Goal: Information Seeking & Learning: Learn about a topic

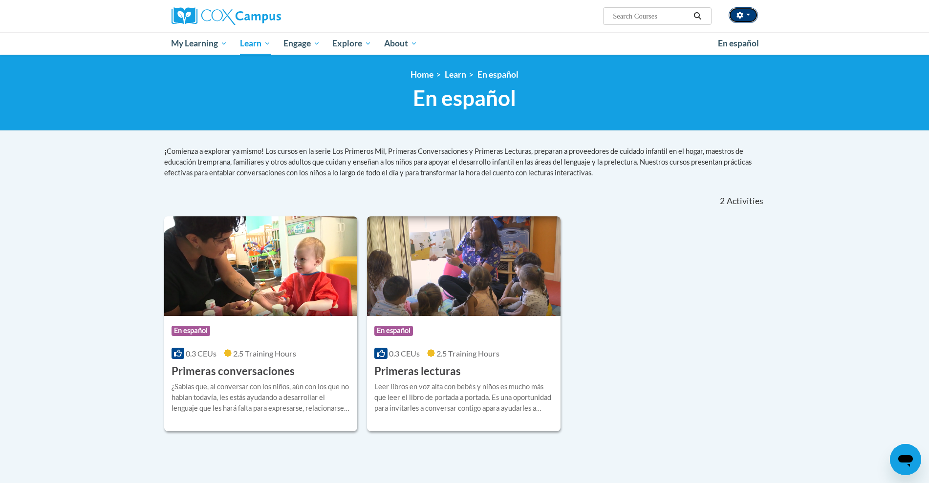
click at [749, 10] on button "button" at bounding box center [742, 15] width 29 height 16
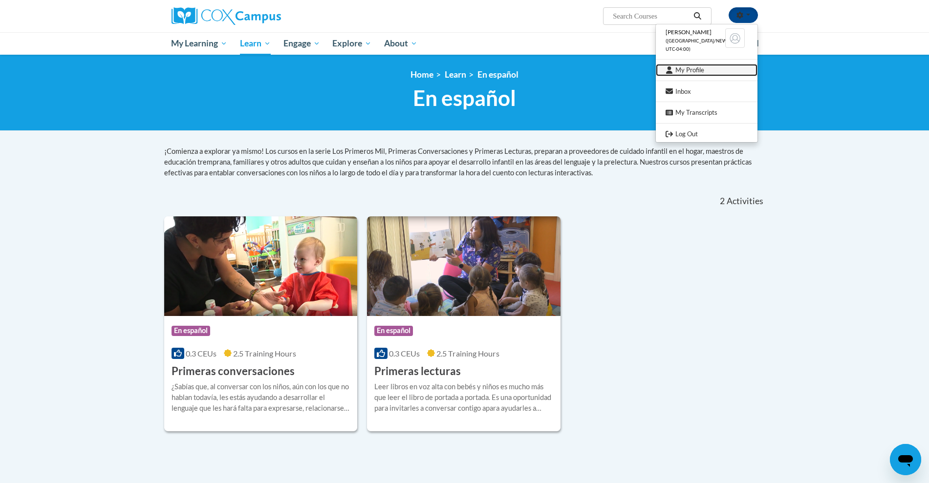
click at [695, 73] on link "My Profile" at bounding box center [707, 70] width 102 height 12
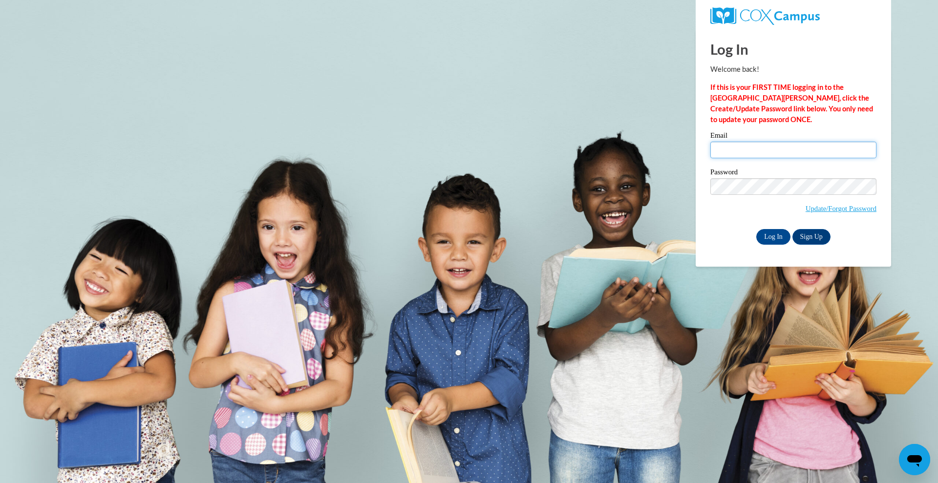
click at [729, 151] on input "Email" at bounding box center [793, 150] width 166 height 17
type input "lesbiacecilia@gmail.com"
click at [767, 232] on input "Log In" at bounding box center [773, 237] width 34 height 16
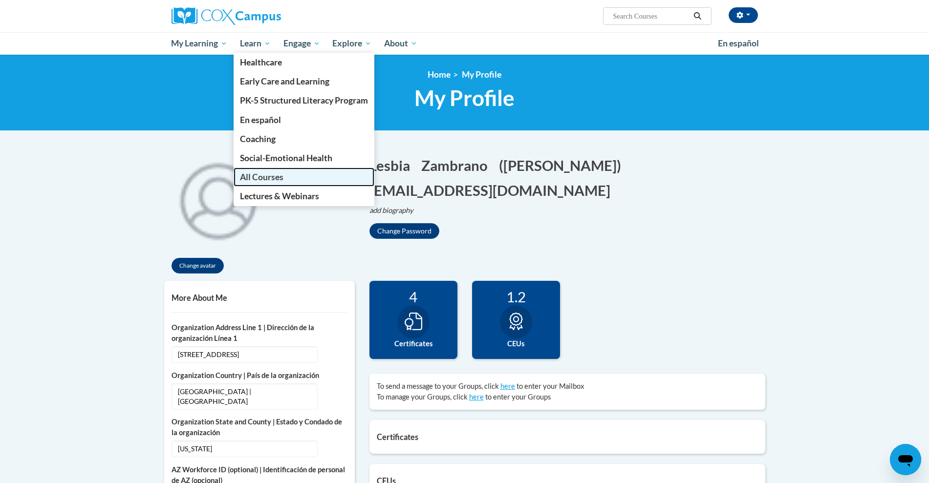
click at [261, 182] on link "All Courses" at bounding box center [304, 177] width 141 height 19
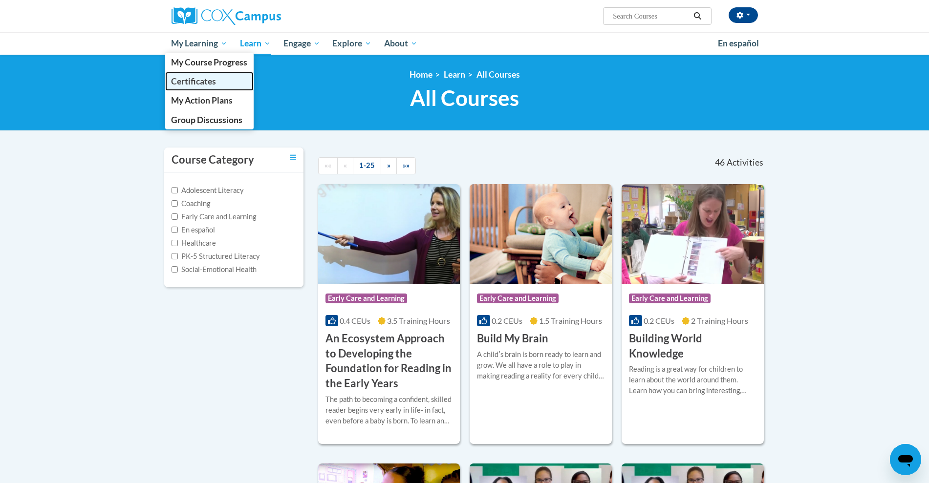
click at [207, 81] on span "Certificates" at bounding box center [193, 81] width 45 height 10
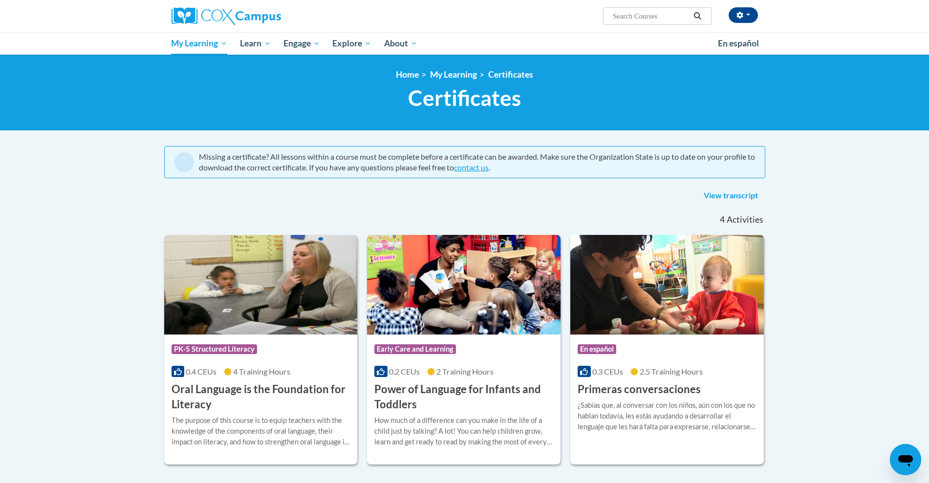
scroll to position [423, 0]
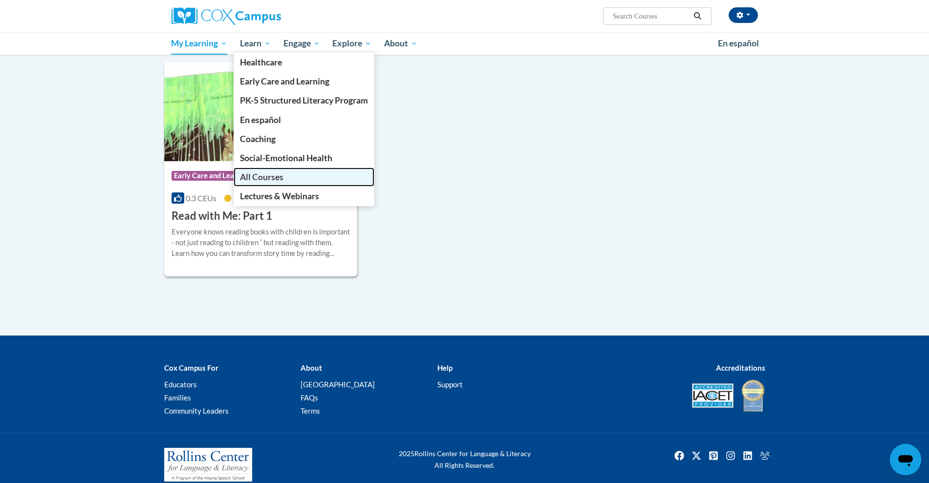
click at [256, 179] on span "All Courses" at bounding box center [261, 177] width 43 height 10
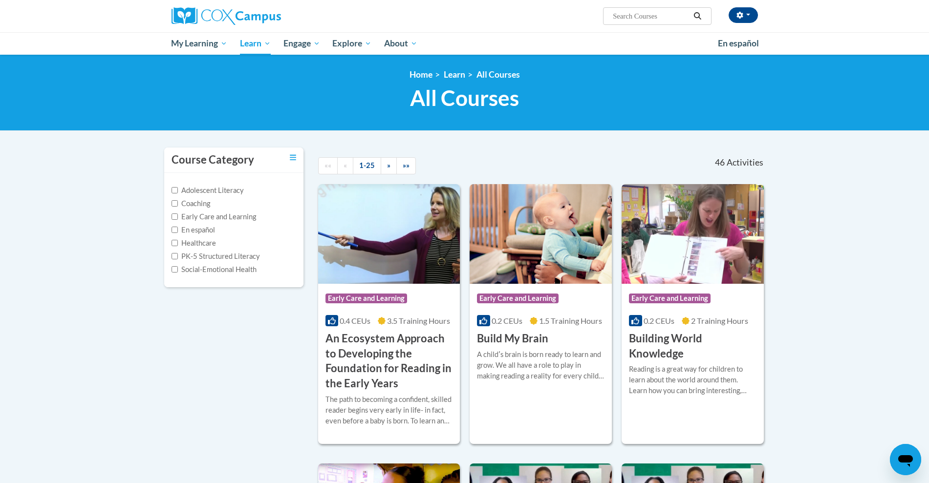
click at [654, 11] on input "Search..." at bounding box center [651, 16] width 78 height 12
click at [638, 13] on input "Search..." at bounding box center [651, 16] width 78 height 12
type input "read with mi"
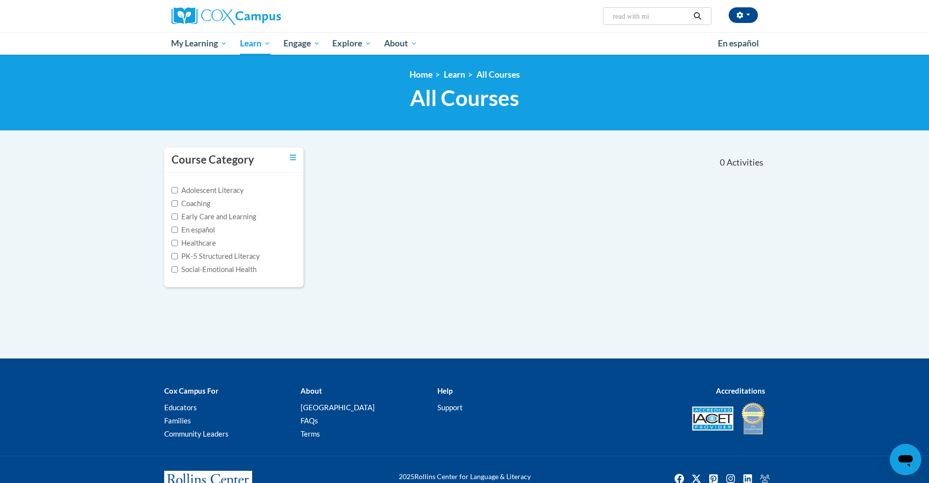
click at [656, 16] on input "read with mi" at bounding box center [651, 16] width 78 height 12
type input "read with me"
click at [694, 16] on icon "Search" at bounding box center [697, 15] width 7 height 7
type input "read with me"
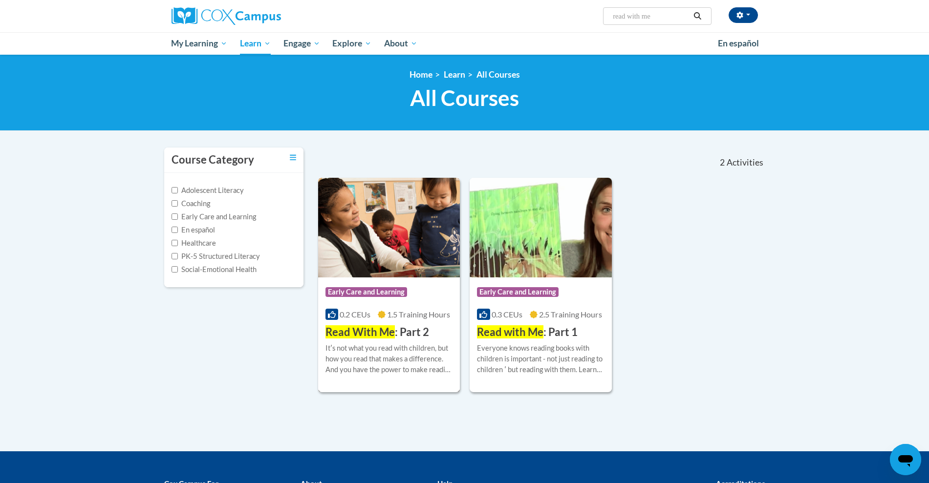
click at [382, 281] on div "Course Category: Early Care and Learning 0.2 CEUs 1.5 Training Hours COURSE Rea…" at bounding box center [389, 308] width 142 height 63
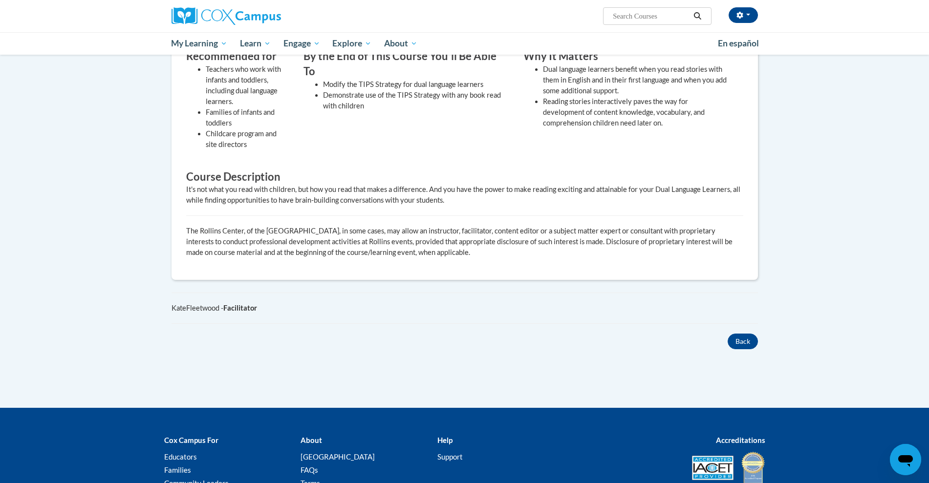
scroll to position [305, 0]
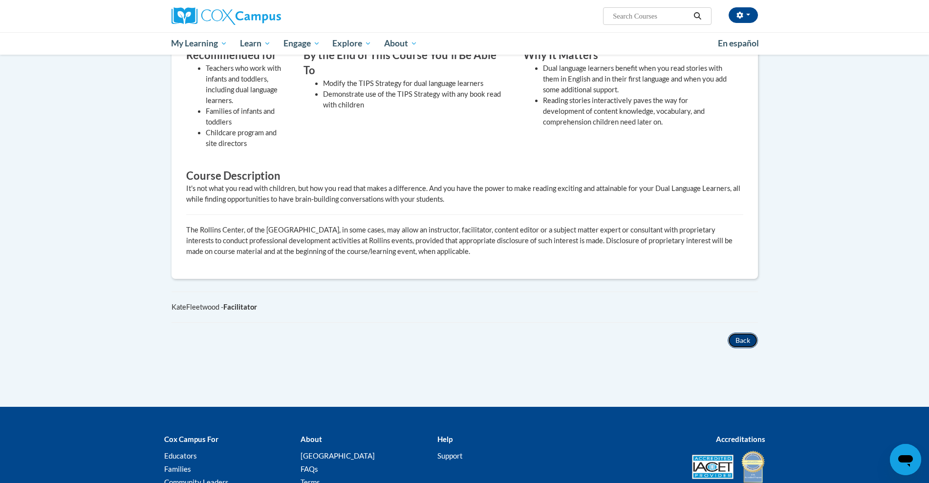
click at [738, 338] on button "Back" at bounding box center [742, 341] width 30 height 16
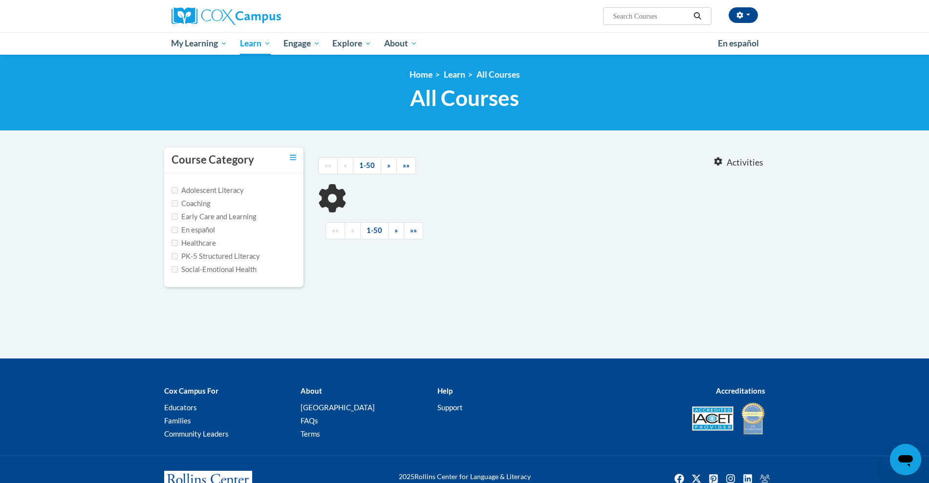
type input "read with me"
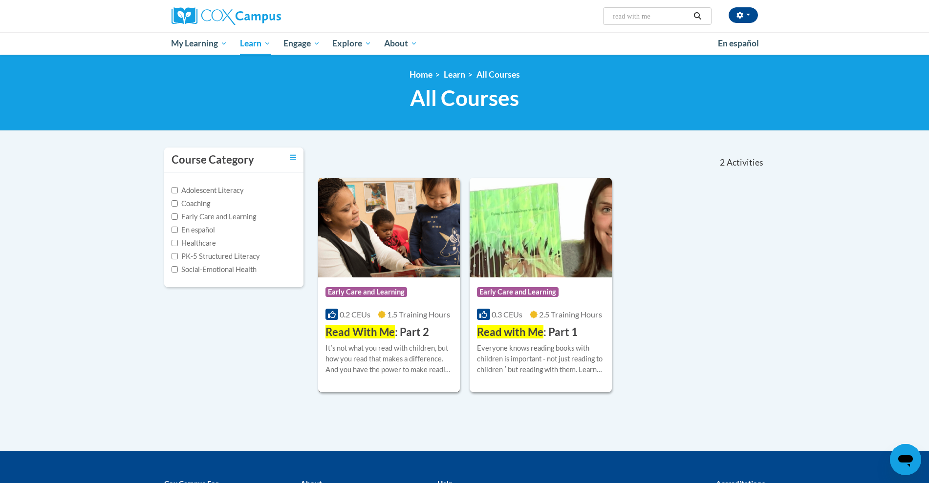
click at [356, 263] on img at bounding box center [389, 228] width 142 height 100
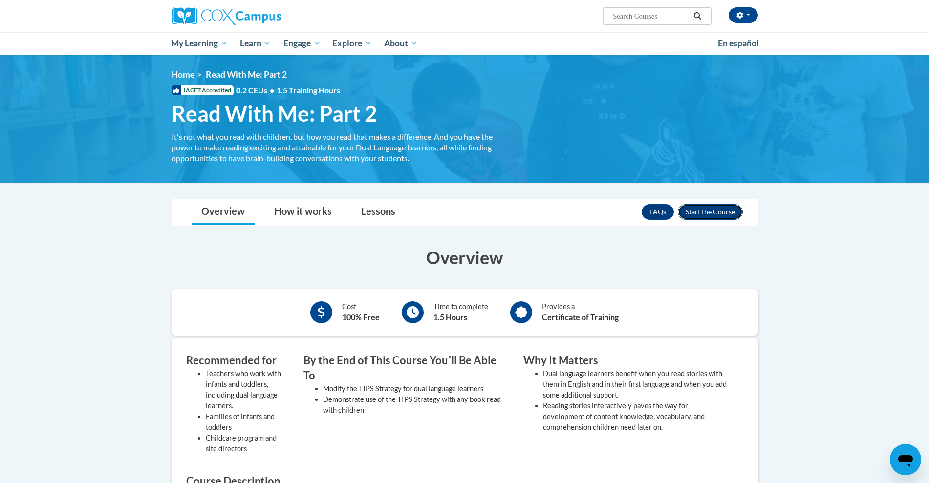
click at [702, 212] on button "Enroll" at bounding box center [710, 212] width 65 height 16
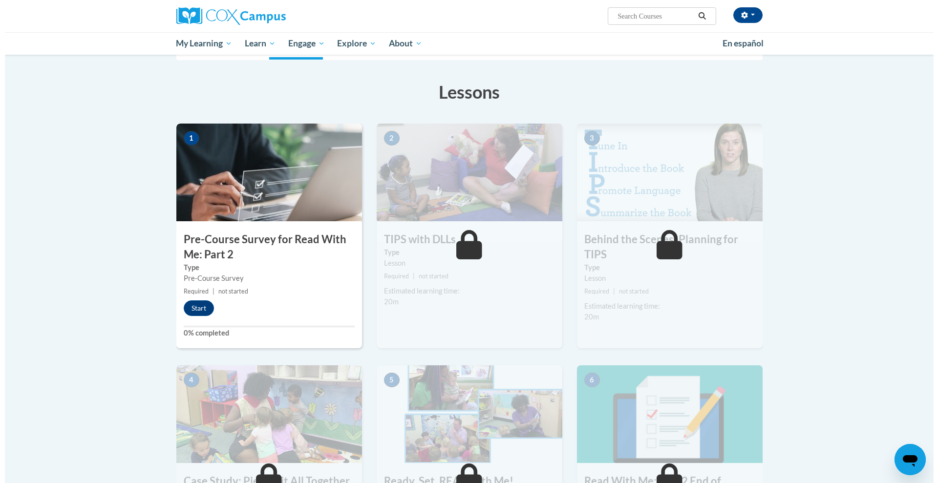
scroll to position [129, 0]
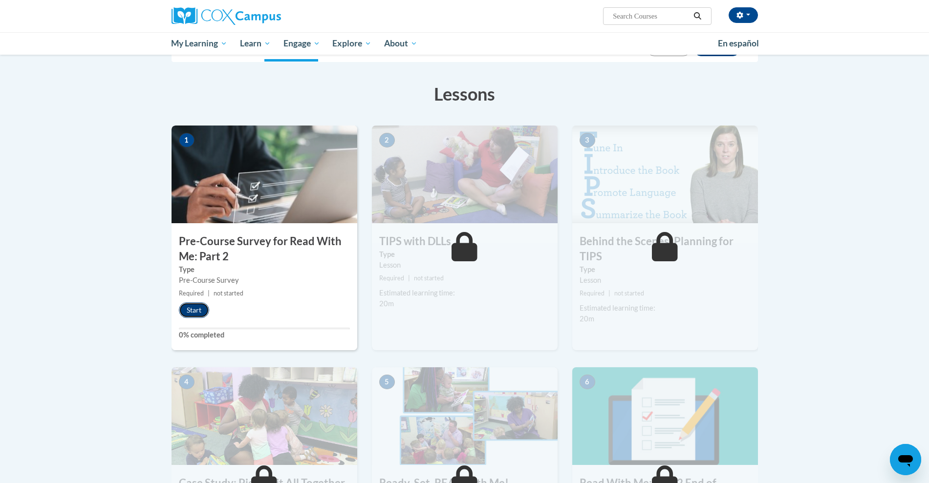
click at [193, 306] on button "Start" at bounding box center [194, 310] width 30 height 16
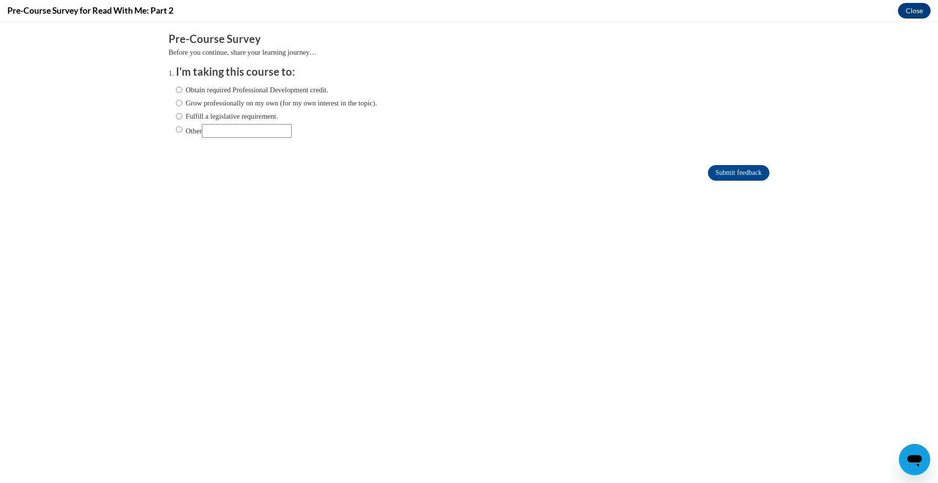
scroll to position [0, 0]
click at [176, 89] on input "Obtain required Professional Development credit." at bounding box center [179, 90] width 6 height 11
radio input "true"
click at [725, 176] on input "Submit feedback" at bounding box center [739, 173] width 62 height 16
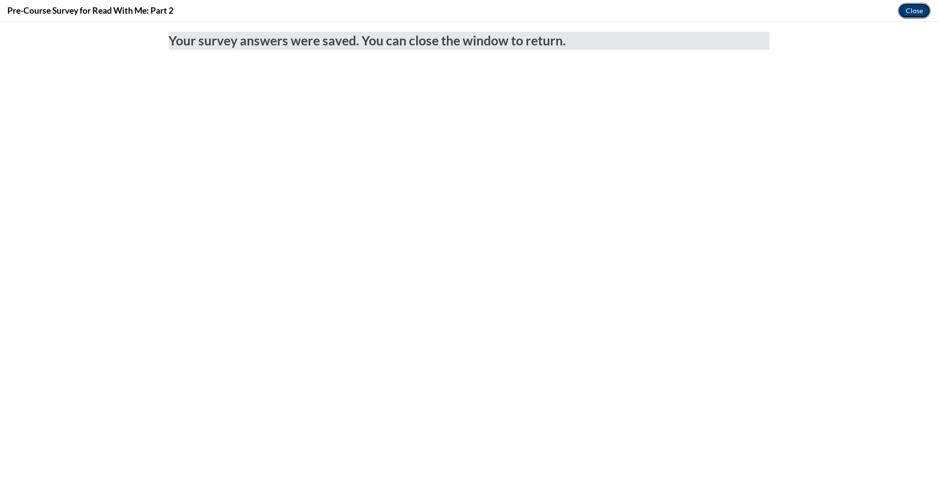
click at [914, 13] on button "Close" at bounding box center [914, 11] width 33 height 16
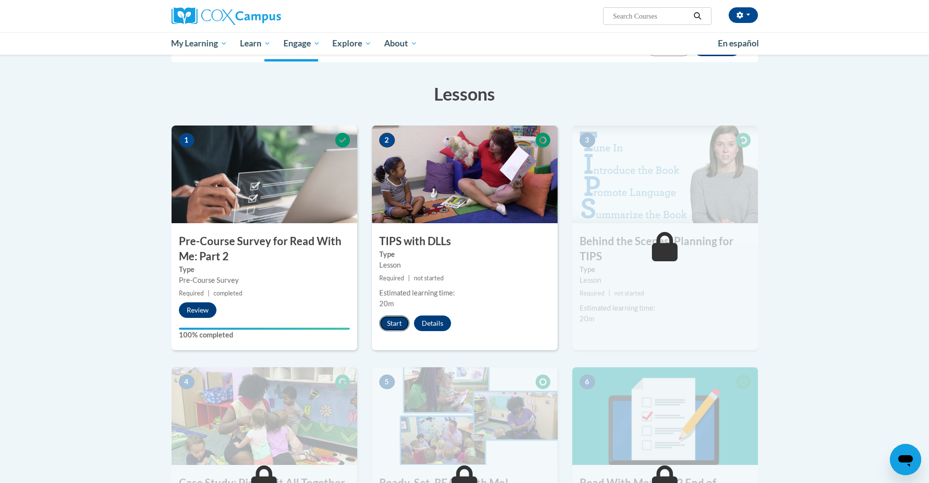
click at [397, 325] on button "Start" at bounding box center [394, 324] width 30 height 16
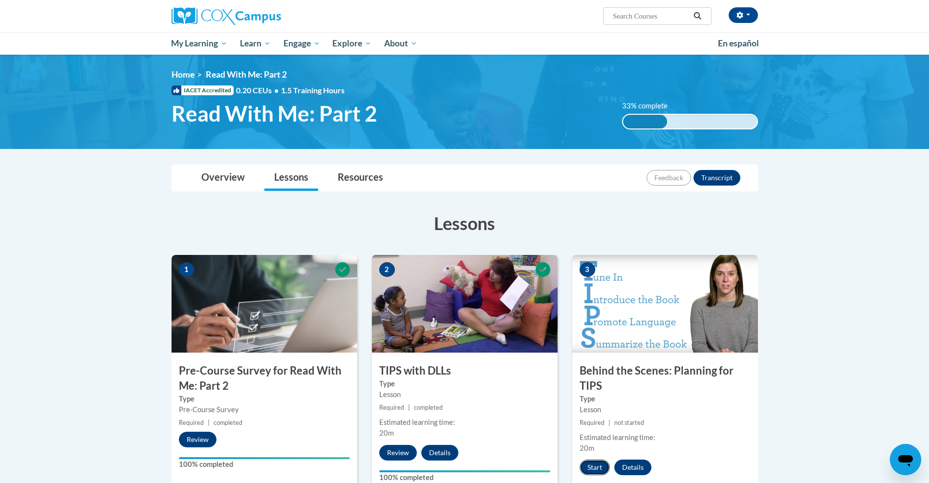
click at [597, 469] on button "Start" at bounding box center [594, 468] width 30 height 16
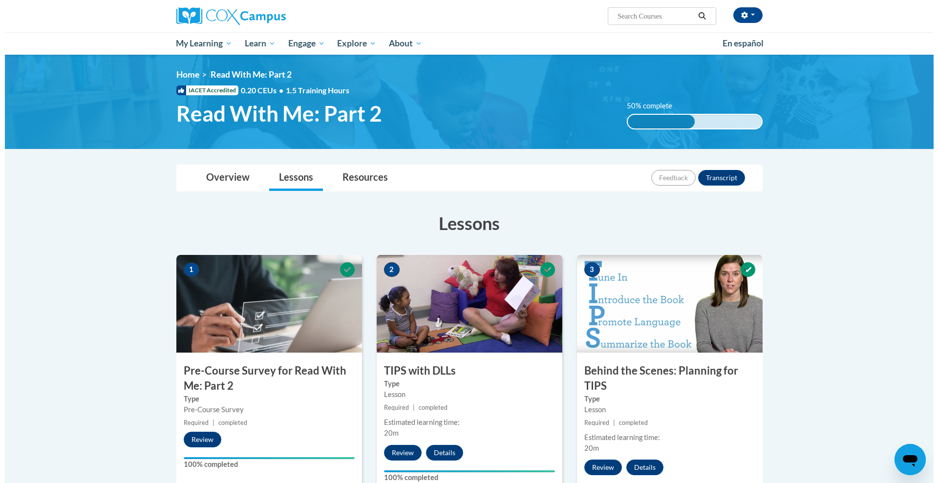
scroll to position [423, 0]
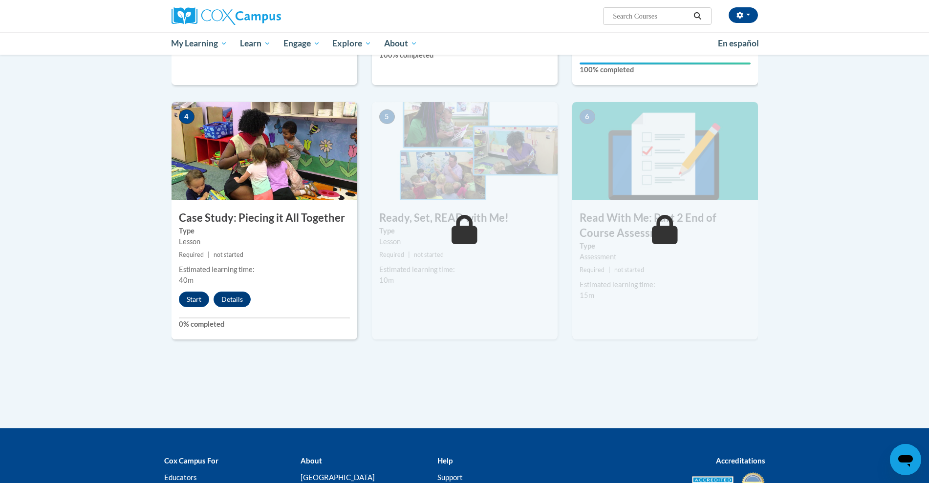
click at [194, 288] on div "4 Case Study: Piecing it All Together Type Lesson Required | not started Estima…" at bounding box center [264, 220] width 186 height 237
click at [194, 300] on button "Start" at bounding box center [194, 300] width 30 height 16
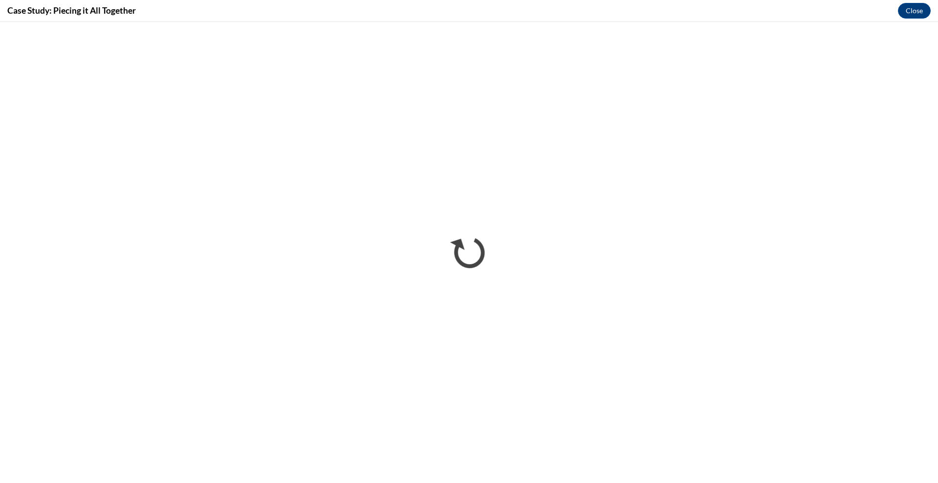
scroll to position [0, 0]
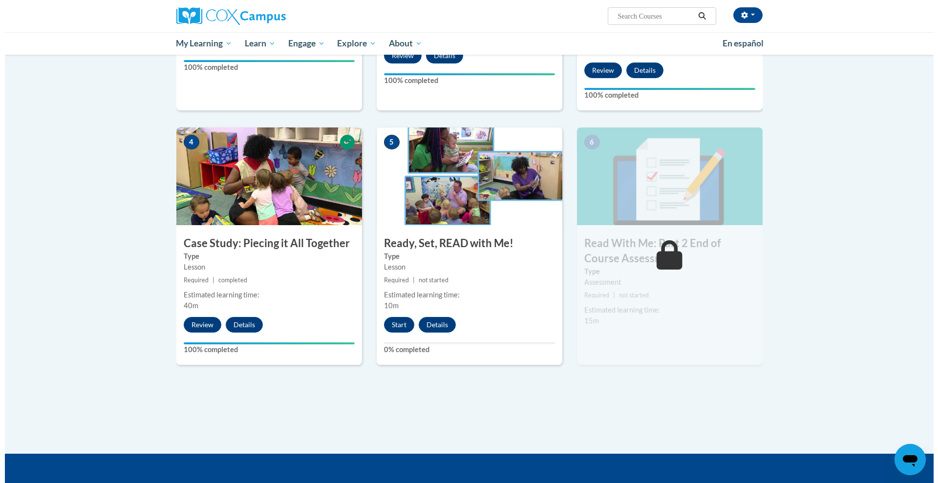
scroll to position [399, 0]
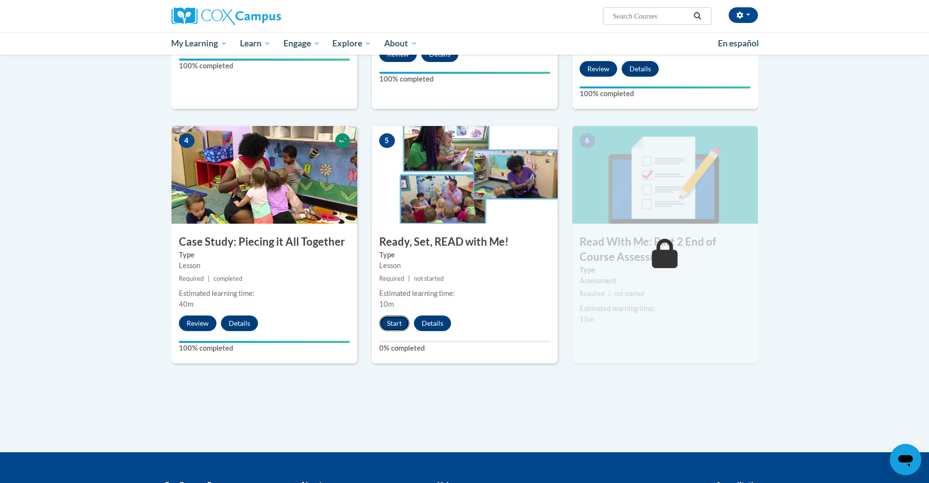
click at [392, 324] on button "Start" at bounding box center [394, 324] width 30 height 16
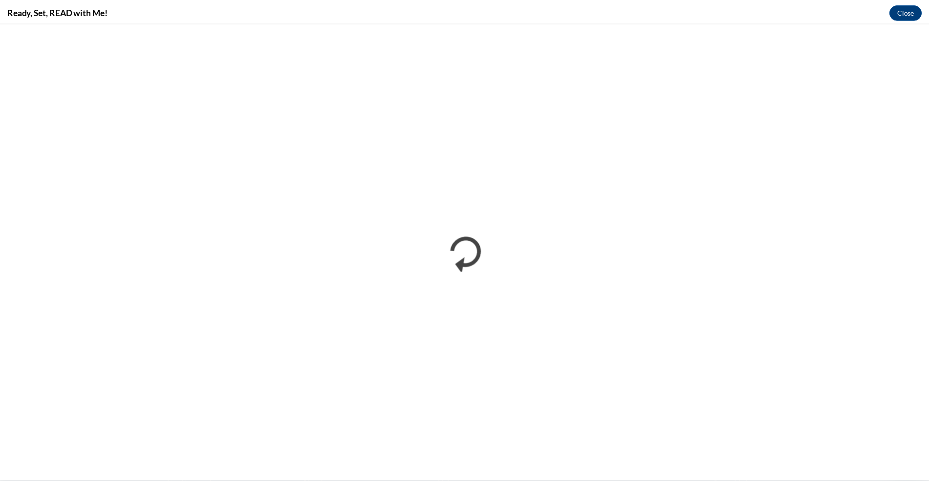
scroll to position [0, 0]
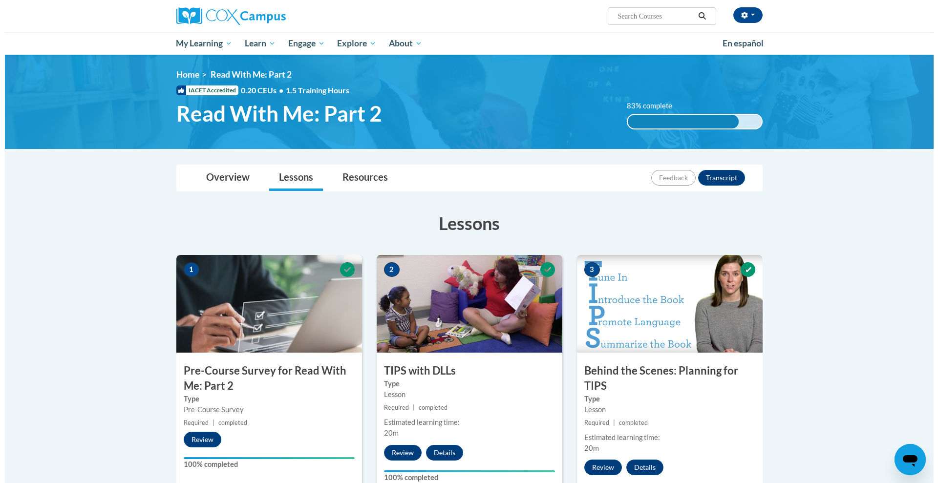
scroll to position [423, 0]
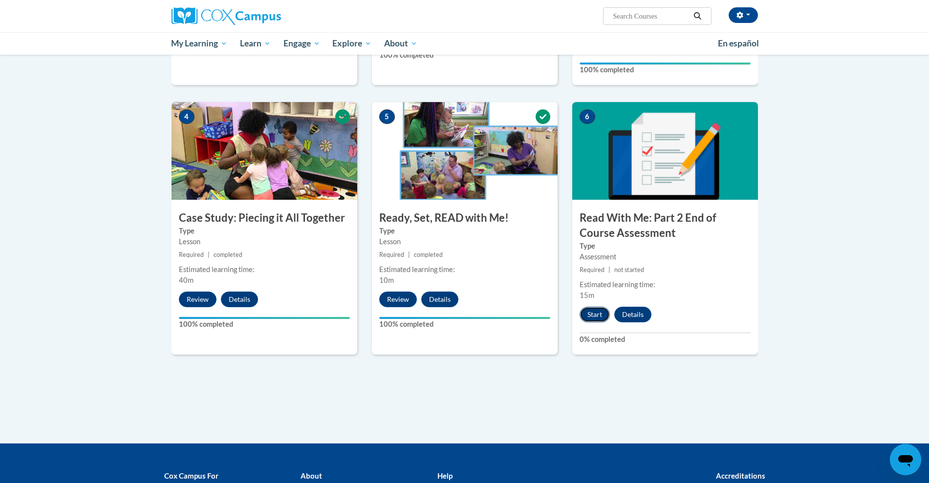
click at [600, 315] on button "Start" at bounding box center [594, 315] width 30 height 16
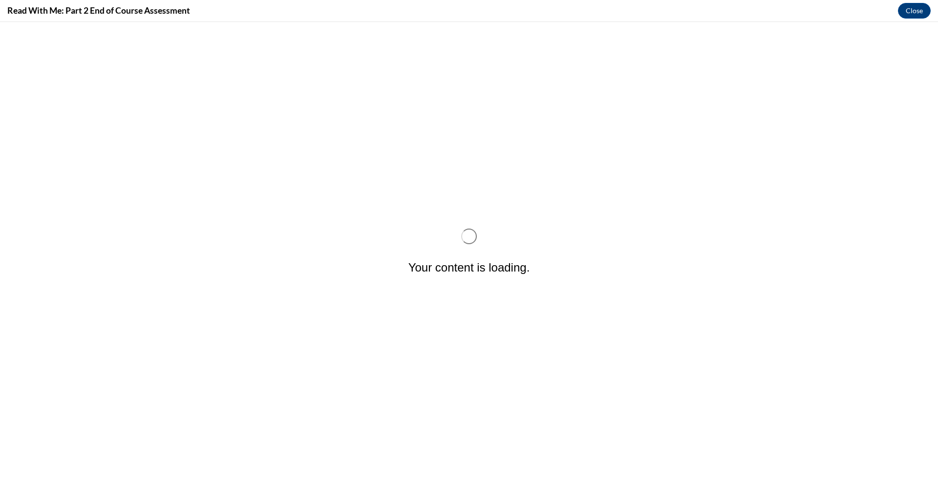
scroll to position [0, 0]
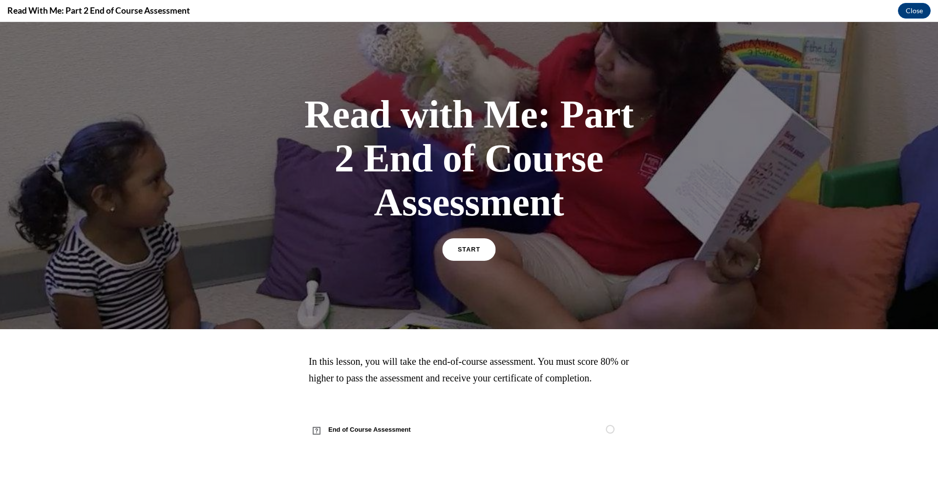
click at [466, 242] on link "START" at bounding box center [468, 249] width 53 height 22
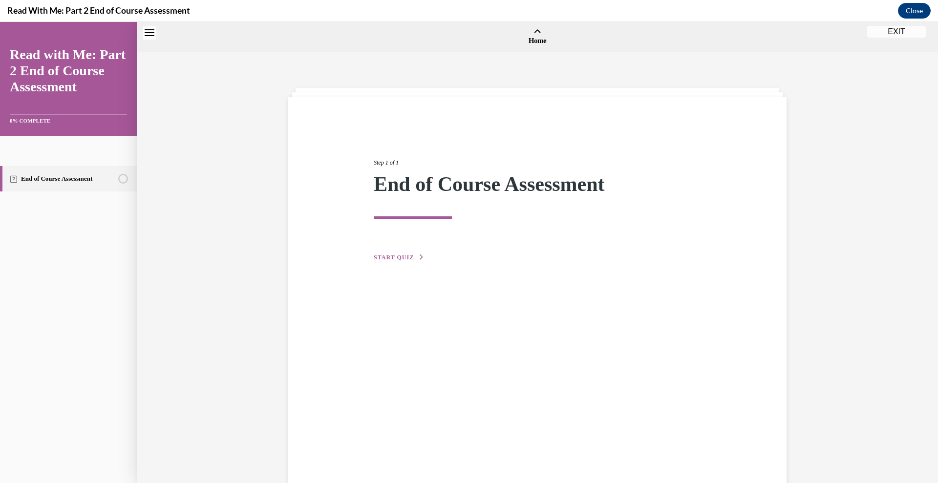
scroll to position [30, 0]
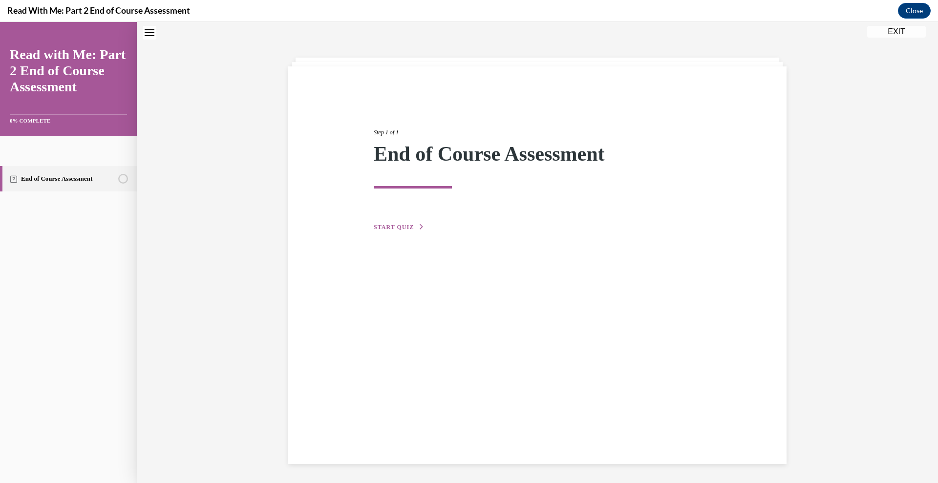
click at [381, 235] on div "Step 1 of 1 End of Course Assessment START QUIZ" at bounding box center [537, 265] width 498 height 398
click at [386, 224] on span "START QUIZ" at bounding box center [394, 227] width 40 height 7
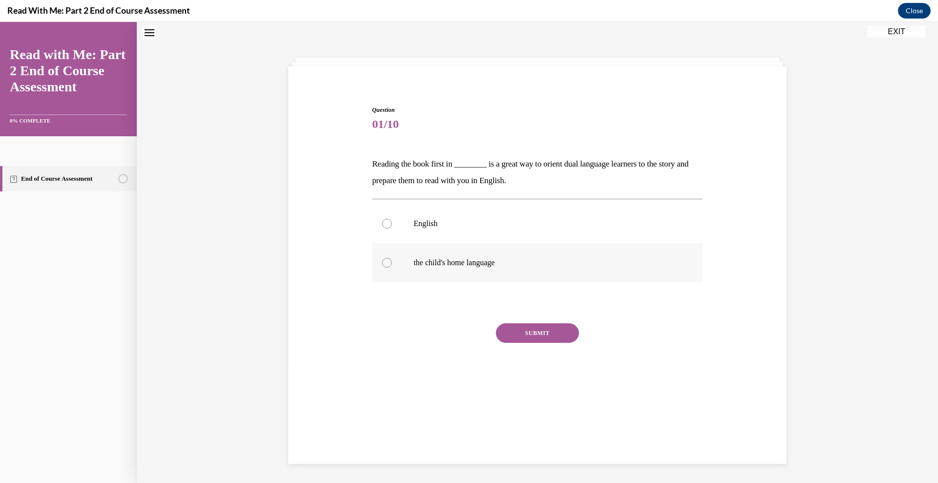
click at [384, 262] on div at bounding box center [387, 263] width 10 height 10
click at [384, 262] on input "the child's home language" at bounding box center [387, 263] width 10 height 10
radio input "true"
click at [523, 334] on button "SUBMIT" at bounding box center [537, 333] width 83 height 20
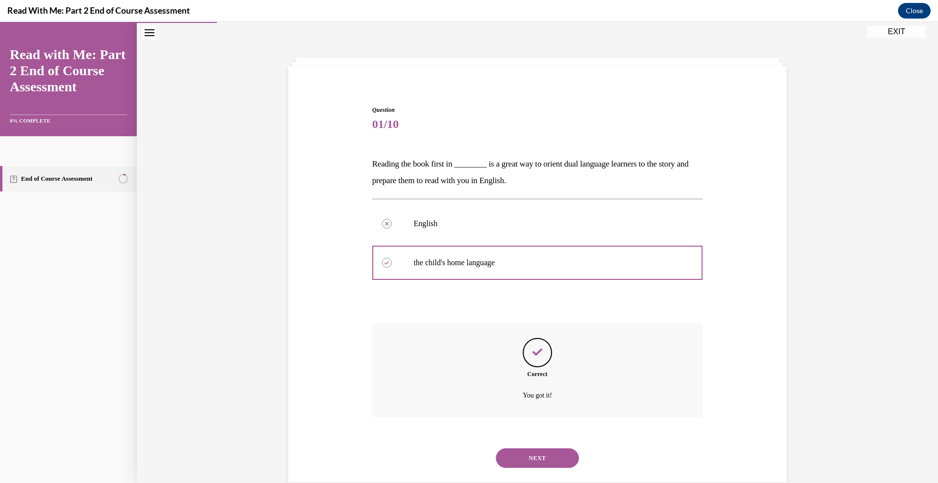
scroll to position [49, 0]
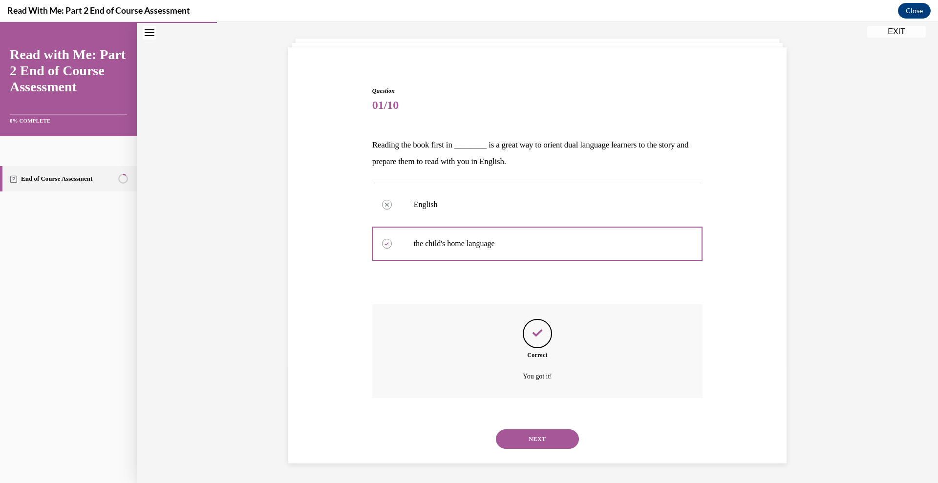
click at [514, 442] on button "NEXT" at bounding box center [537, 439] width 83 height 20
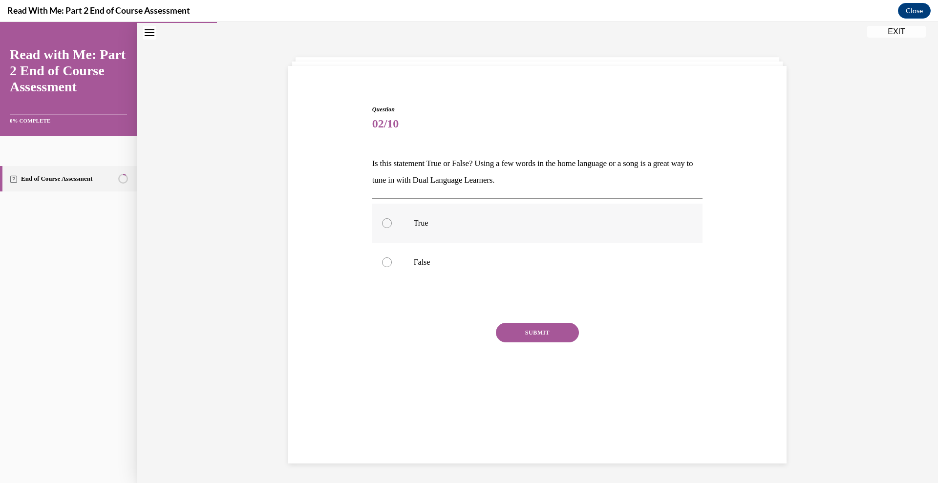
click at [383, 228] on div at bounding box center [387, 223] width 10 height 10
click at [383, 228] on input "True" at bounding box center [387, 223] width 10 height 10
radio input "true"
click at [522, 330] on button "SUBMIT" at bounding box center [537, 333] width 83 height 20
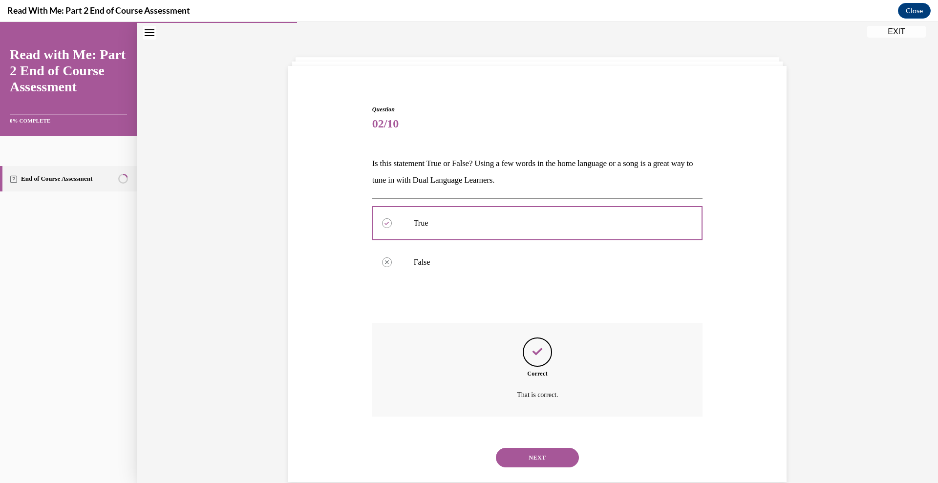
scroll to position [49, 0]
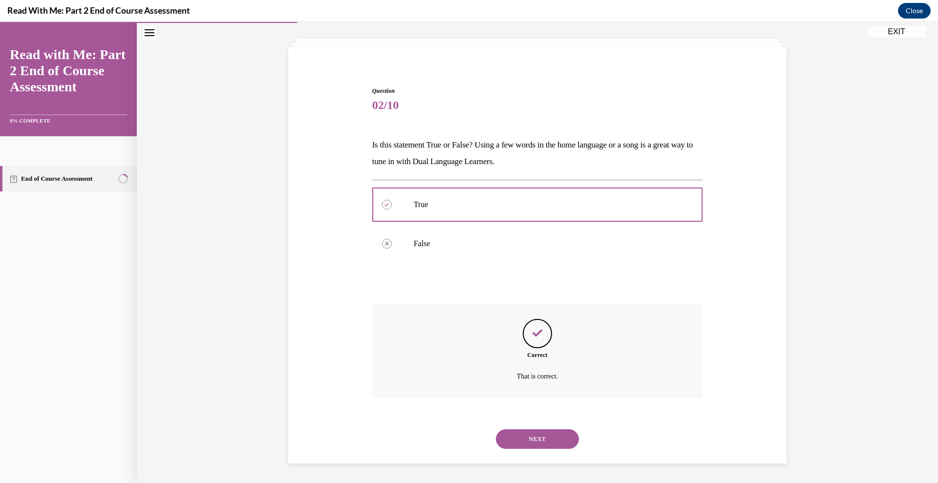
click at [518, 438] on button "NEXT" at bounding box center [537, 439] width 83 height 20
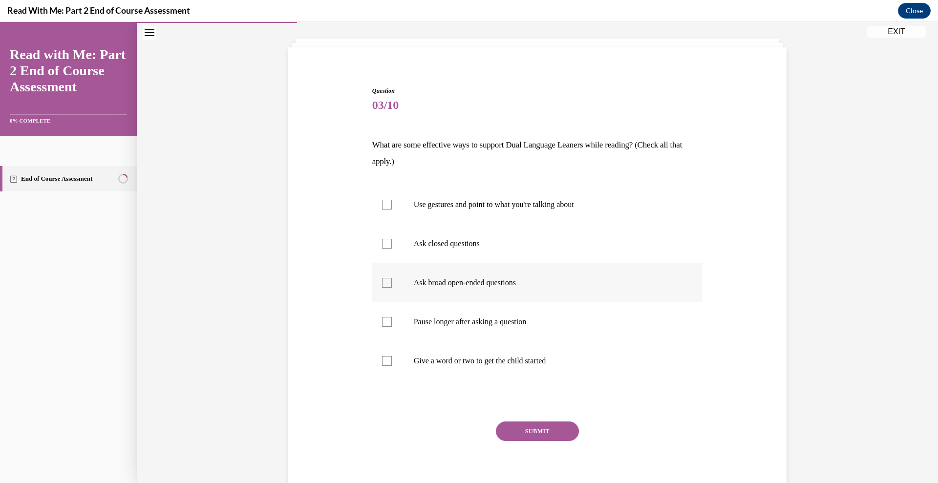
click at [382, 286] on div at bounding box center [387, 283] width 10 height 10
click at [382, 286] on input "Ask broad open-ended questions" at bounding box center [387, 283] width 10 height 10
checkbox input "true"
click at [525, 431] on button "SUBMIT" at bounding box center [537, 432] width 83 height 20
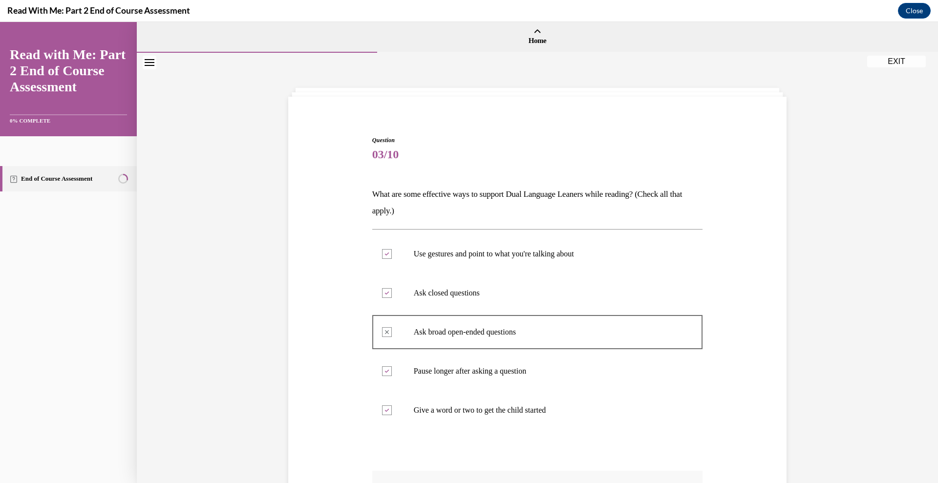
scroll to position [178, 0]
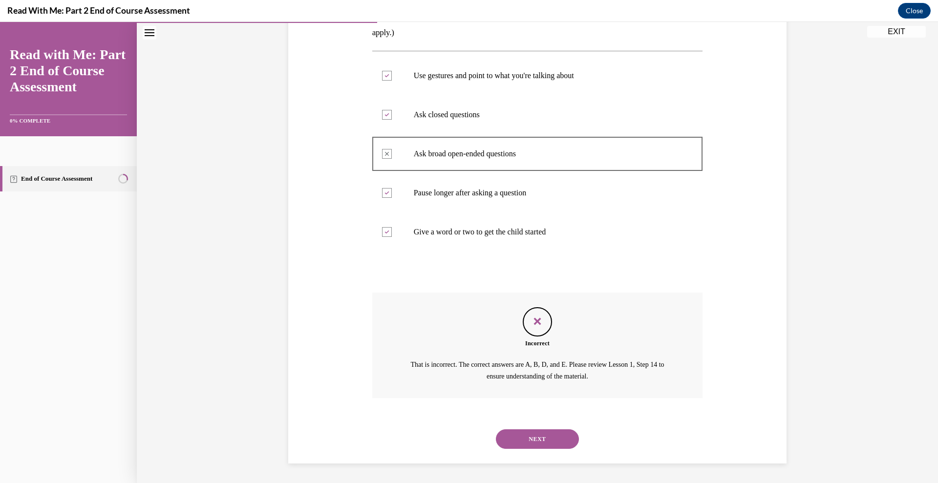
click at [520, 439] on button "NEXT" at bounding box center [537, 439] width 83 height 20
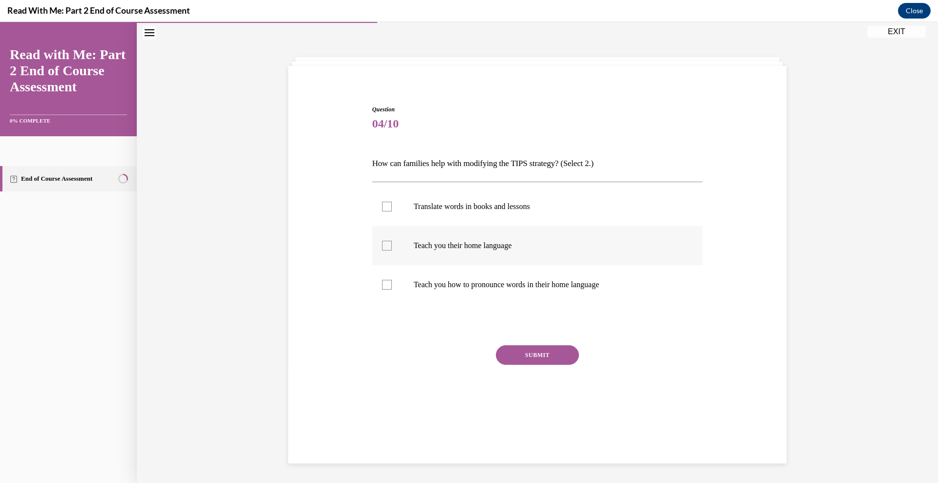
click at [388, 246] on label "Teach you their home language" at bounding box center [537, 245] width 331 height 39
click at [388, 246] on input "Teach you their home language" at bounding box center [387, 246] width 10 height 10
checkbox input "true"
click at [377, 283] on label "Teach you how to pronounce words in their home language" at bounding box center [537, 284] width 331 height 39
click at [382, 283] on input "Teach you how to pronounce words in their home language" at bounding box center [387, 285] width 10 height 10
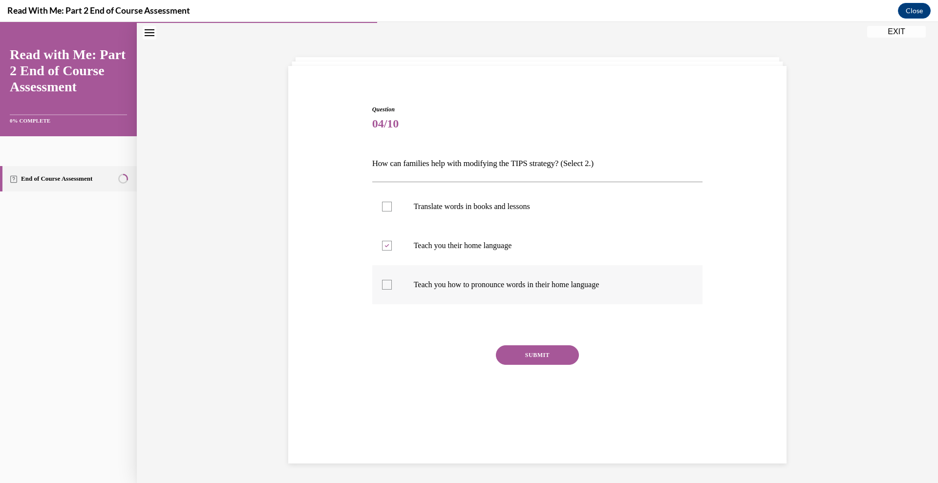
checkbox input "true"
click at [504, 353] on button "SUBMIT" at bounding box center [537, 355] width 83 height 20
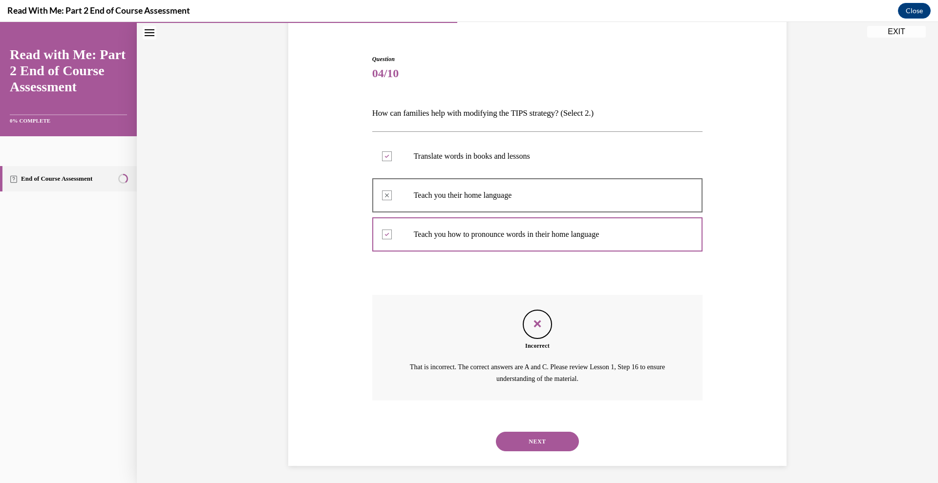
scroll to position [84, 0]
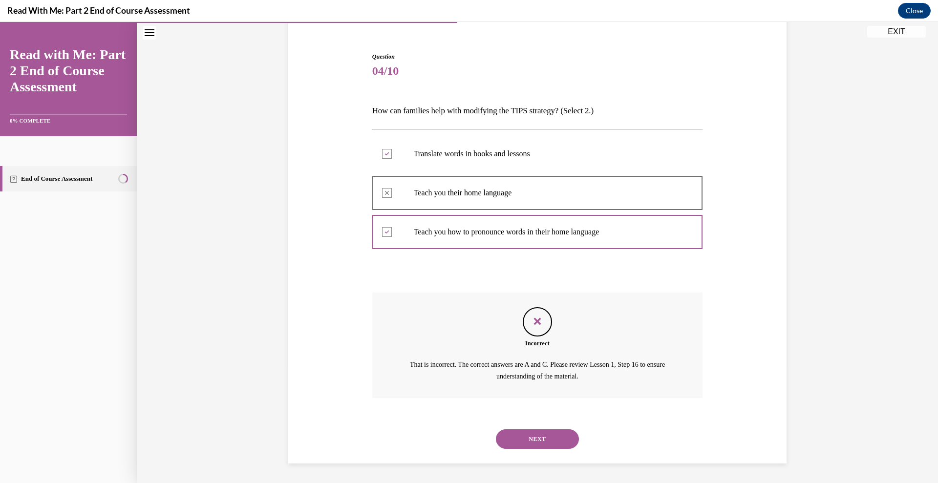
click at [534, 445] on button "NEXT" at bounding box center [537, 439] width 83 height 20
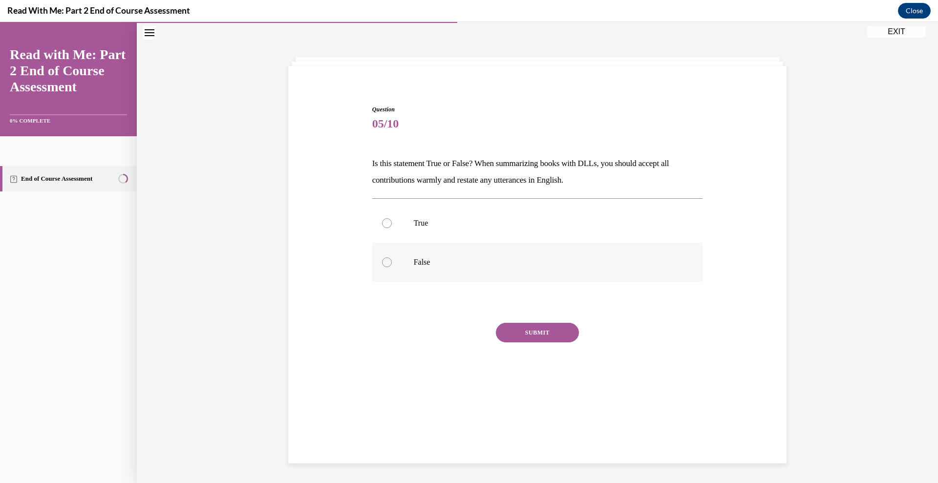
click at [394, 261] on label "False" at bounding box center [537, 262] width 331 height 39
click at [392, 261] on input "False" at bounding box center [387, 262] width 10 height 10
radio input "true"
click at [531, 333] on button "SUBMIT" at bounding box center [537, 333] width 83 height 20
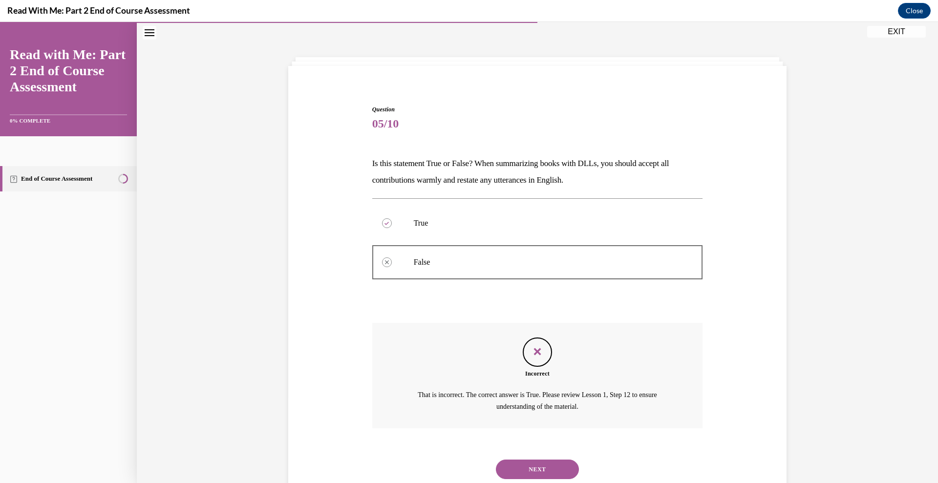
scroll to position [61, 0]
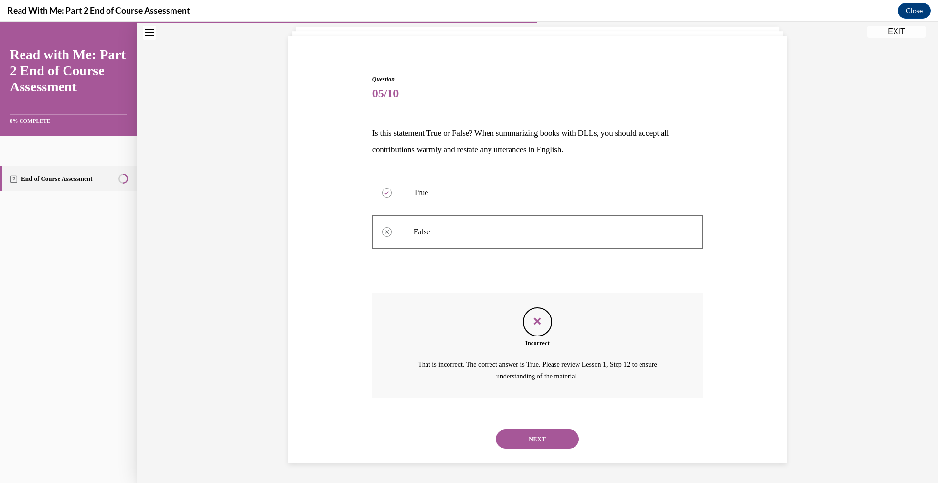
click at [526, 439] on button "NEXT" at bounding box center [537, 439] width 83 height 20
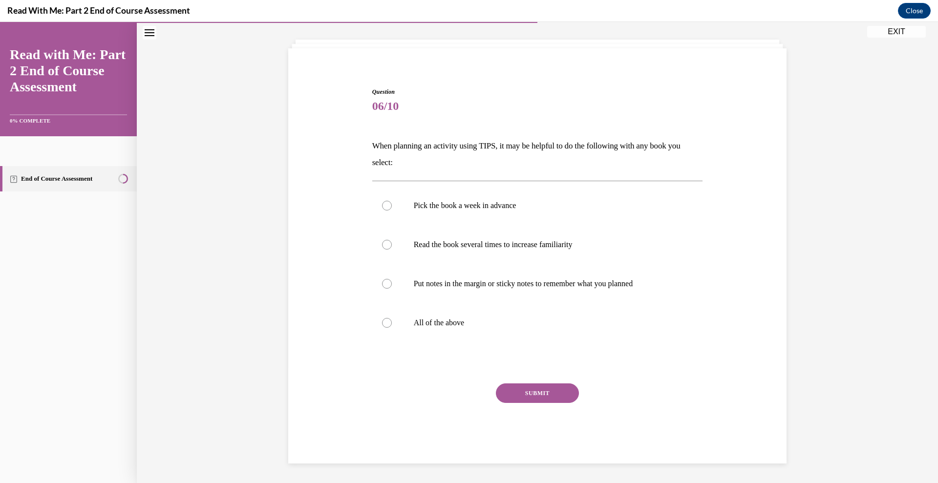
scroll to position [39, 0]
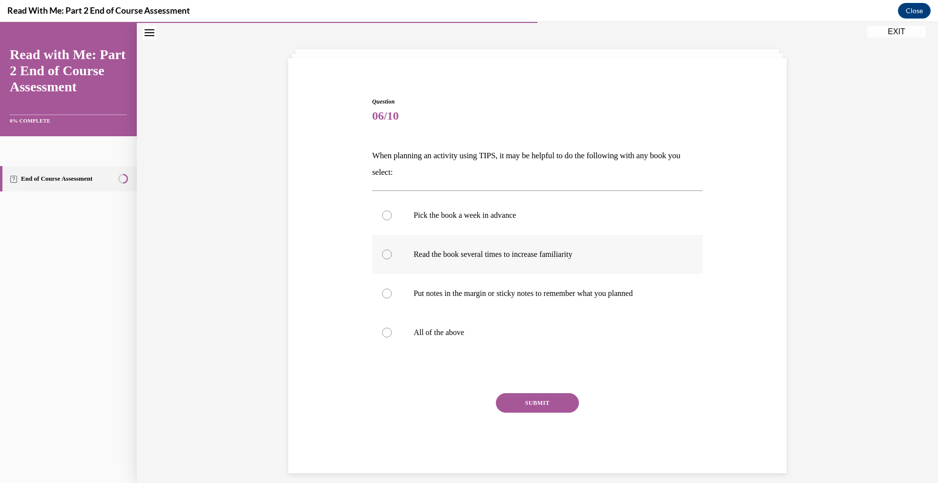
click at [479, 251] on p "Read the book several times to increase familiarity" at bounding box center [546, 255] width 265 height 10
click at [392, 251] on input "Read the book several times to increase familiarity" at bounding box center [387, 255] width 10 height 10
radio input "true"
click at [441, 333] on p "All of the above" at bounding box center [546, 333] width 265 height 10
click at [392, 333] on input "All of the above" at bounding box center [387, 333] width 10 height 10
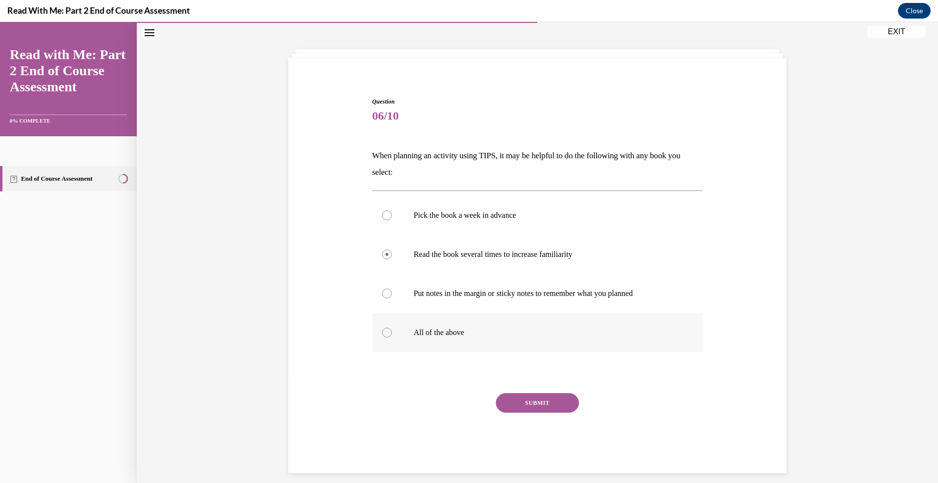
radio input "true"
click at [514, 402] on button "SUBMIT" at bounding box center [537, 403] width 83 height 20
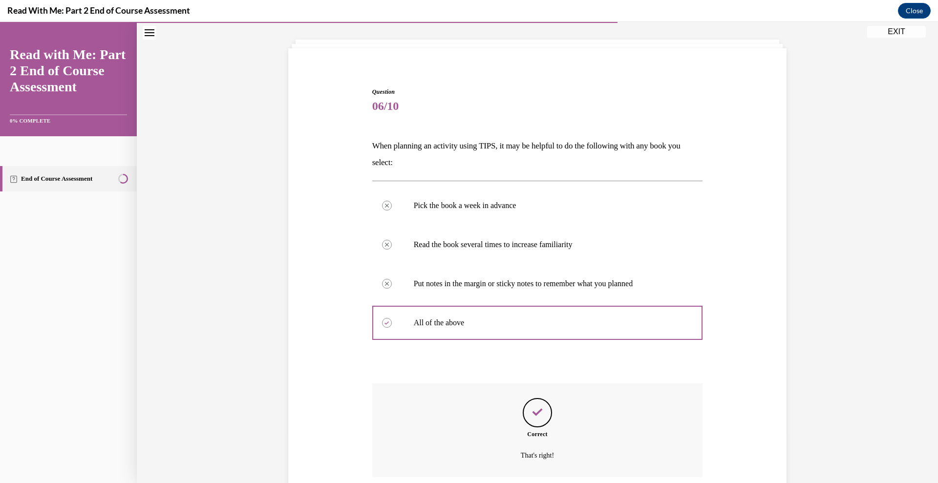
scroll to position [128, 0]
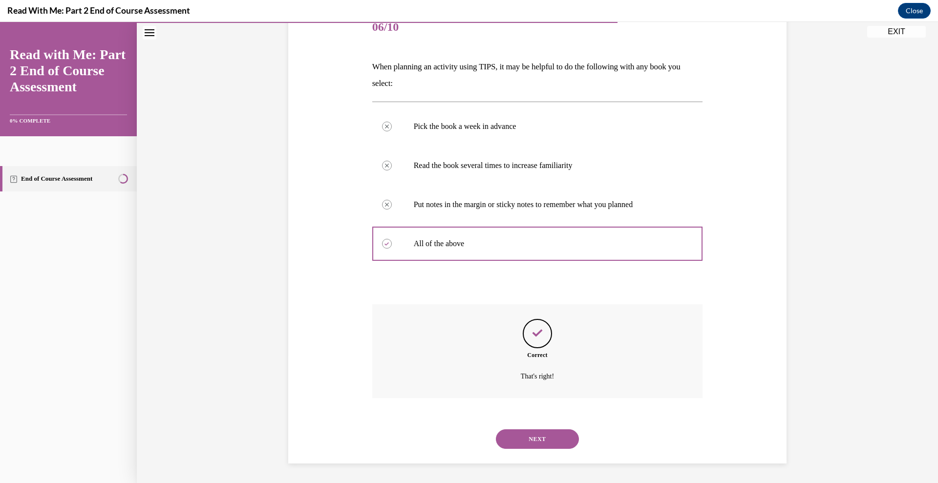
click at [534, 439] on button "NEXT" at bounding box center [537, 439] width 83 height 20
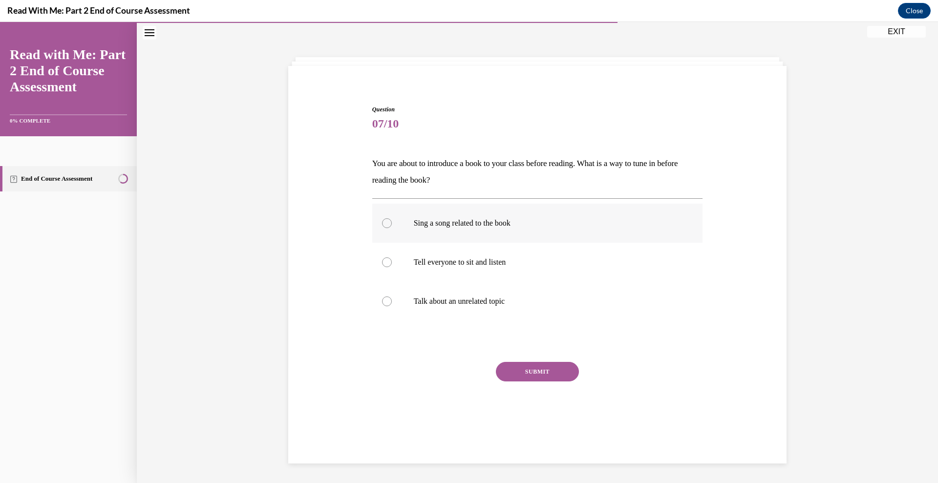
click at [479, 218] on p "Sing a song related to the book" at bounding box center [546, 223] width 265 height 10
click at [392, 218] on input "Sing a song related to the book" at bounding box center [387, 223] width 10 height 10
radio input "true"
click at [529, 376] on button "SUBMIT" at bounding box center [537, 372] width 83 height 20
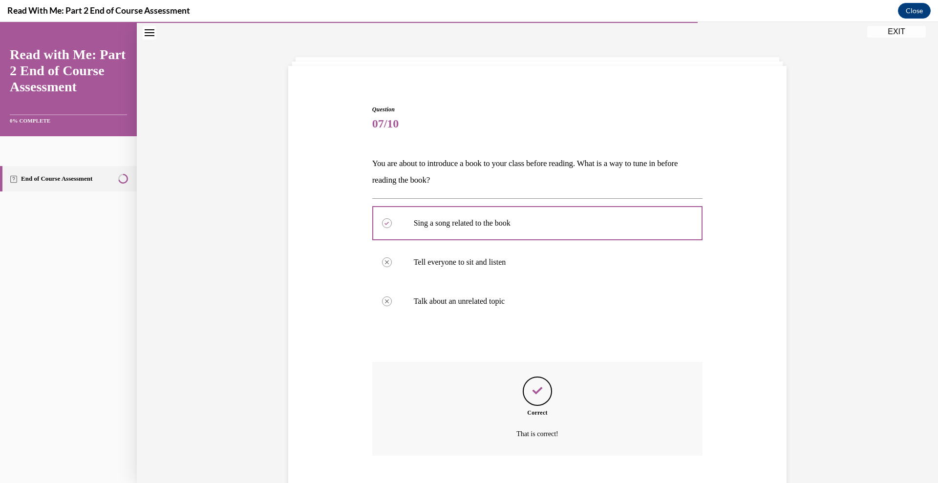
scroll to position [88, 0]
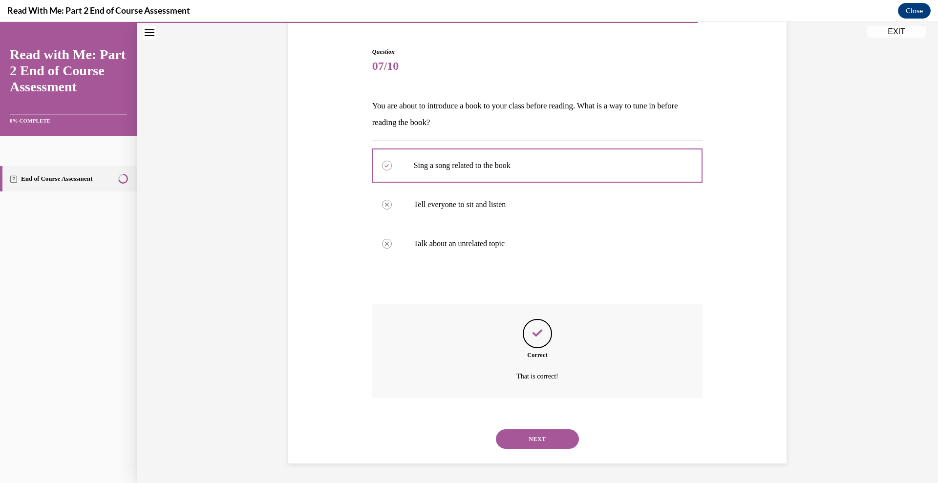
click at [527, 439] on button "NEXT" at bounding box center [537, 439] width 83 height 20
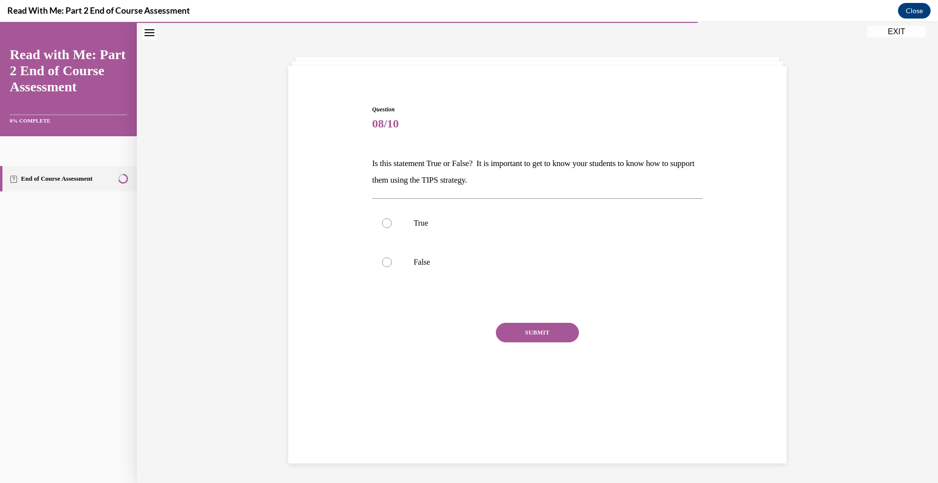
scroll to position [31, 0]
click at [416, 224] on p "True" at bounding box center [546, 223] width 265 height 10
click at [392, 224] on input "True" at bounding box center [387, 223] width 10 height 10
radio input "true"
click at [530, 334] on button "SUBMIT" at bounding box center [537, 333] width 83 height 20
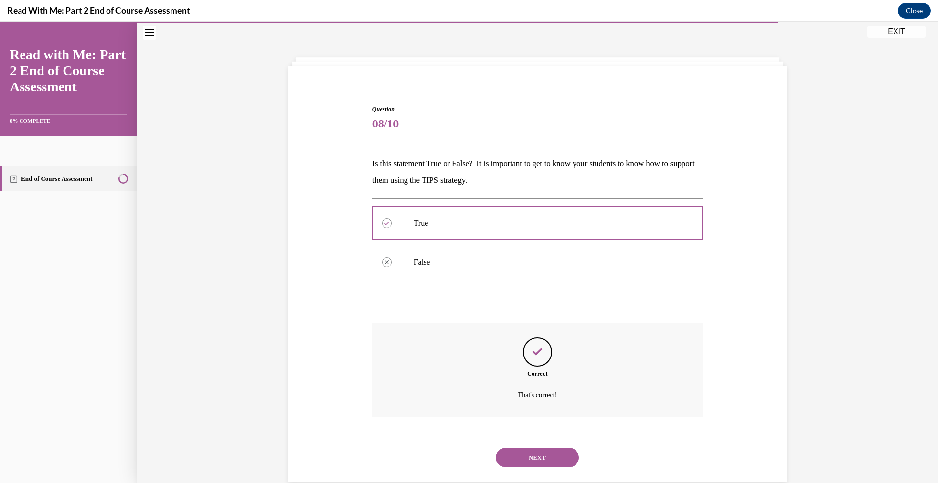
scroll to position [49, 0]
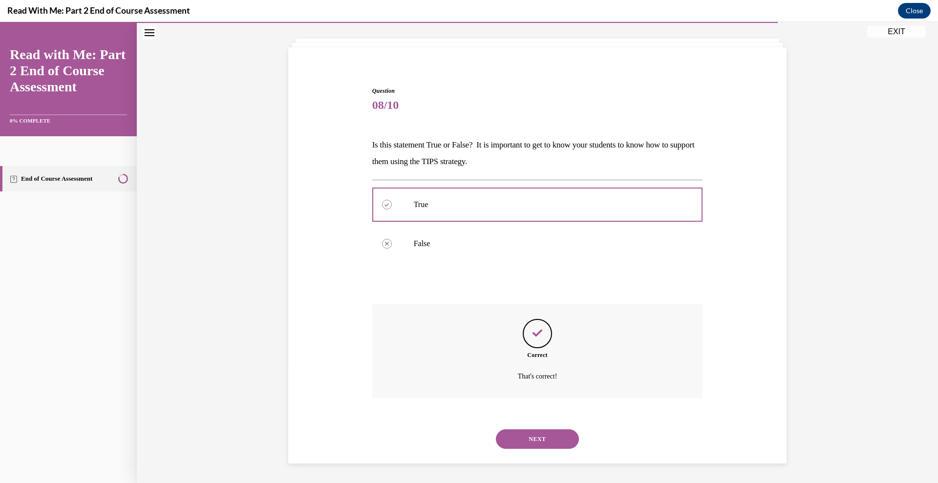
click at [523, 438] on button "NEXT" at bounding box center [537, 439] width 83 height 20
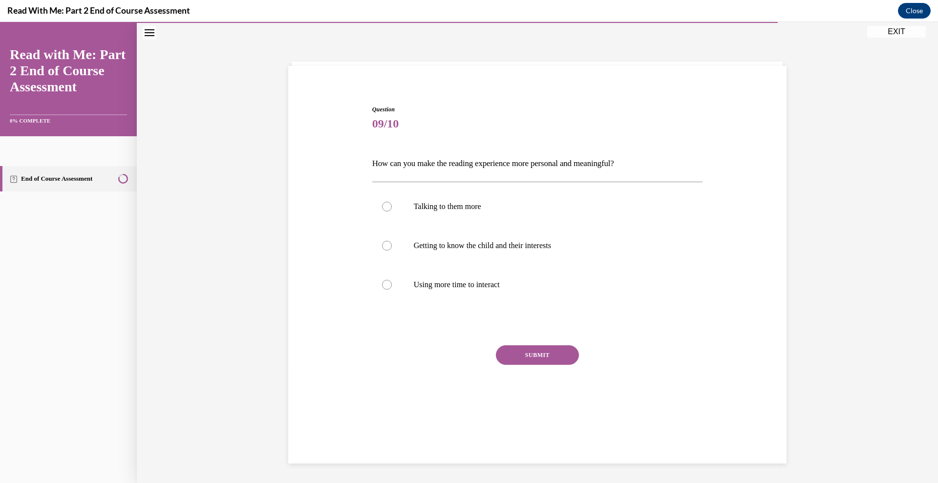
scroll to position [31, 0]
click at [425, 249] on p "Getting to know the child and their interests" at bounding box center [546, 246] width 265 height 10
click at [392, 249] on input "Getting to know the child and their interests" at bounding box center [387, 246] width 10 height 10
radio input "true"
click at [528, 351] on button "SUBMIT" at bounding box center [537, 355] width 83 height 20
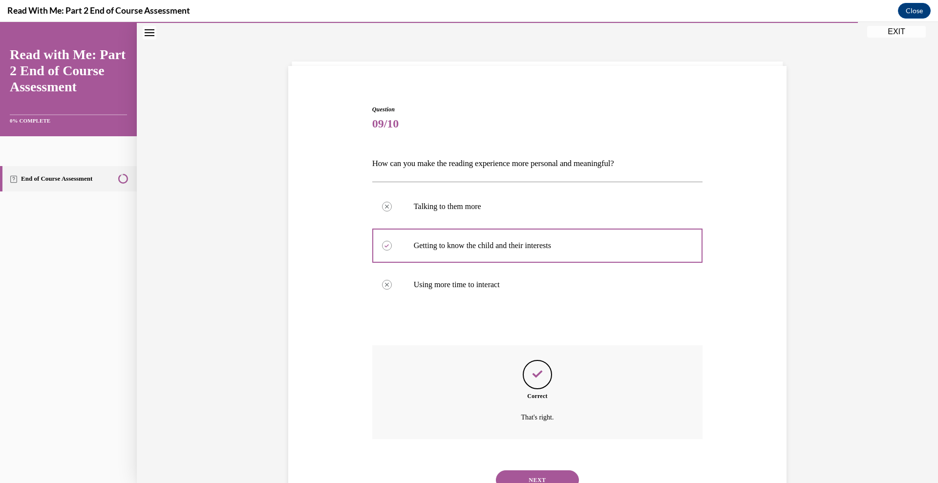
scroll to position [72, 0]
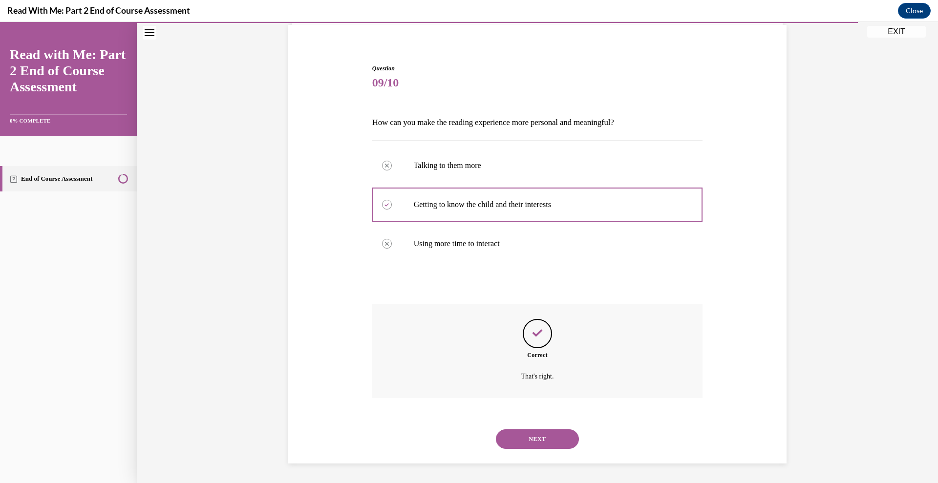
click at [547, 440] on button "NEXT" at bounding box center [537, 439] width 83 height 20
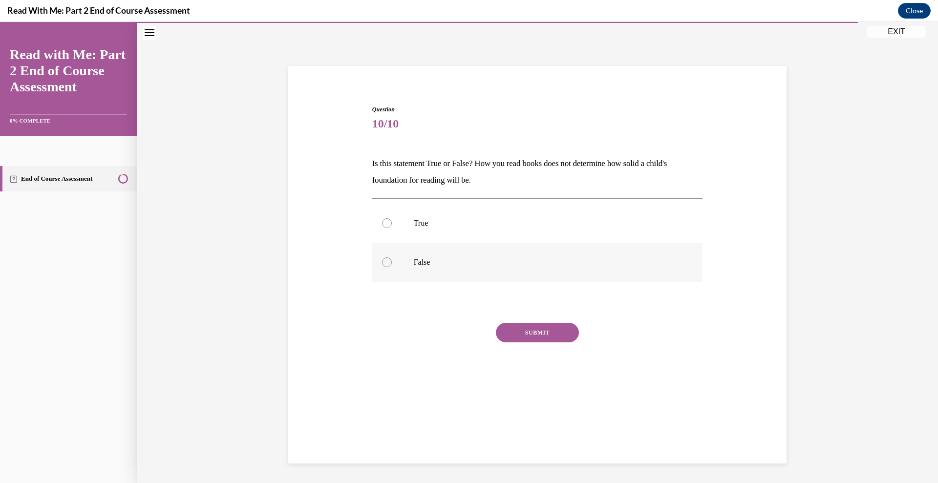
click at [416, 257] on p "False" at bounding box center [546, 262] width 265 height 10
click at [392, 257] on input "False" at bounding box center [387, 262] width 10 height 10
radio input "true"
click at [513, 329] on button "SUBMIT" at bounding box center [537, 333] width 83 height 20
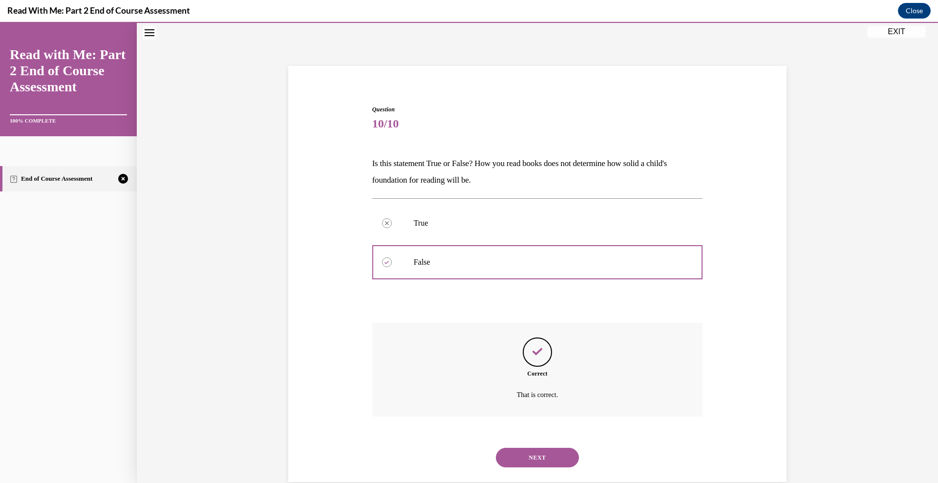
scroll to position [49, 0]
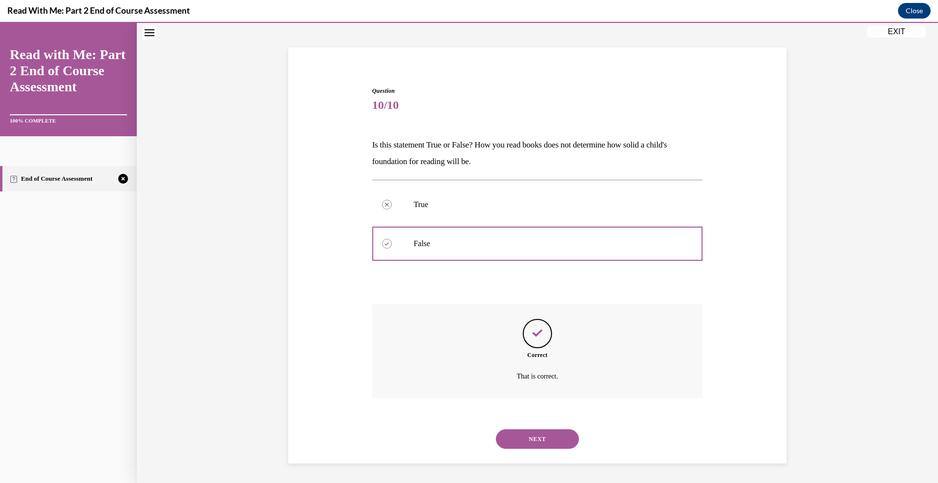
click at [533, 440] on button "NEXT" at bounding box center [537, 439] width 83 height 20
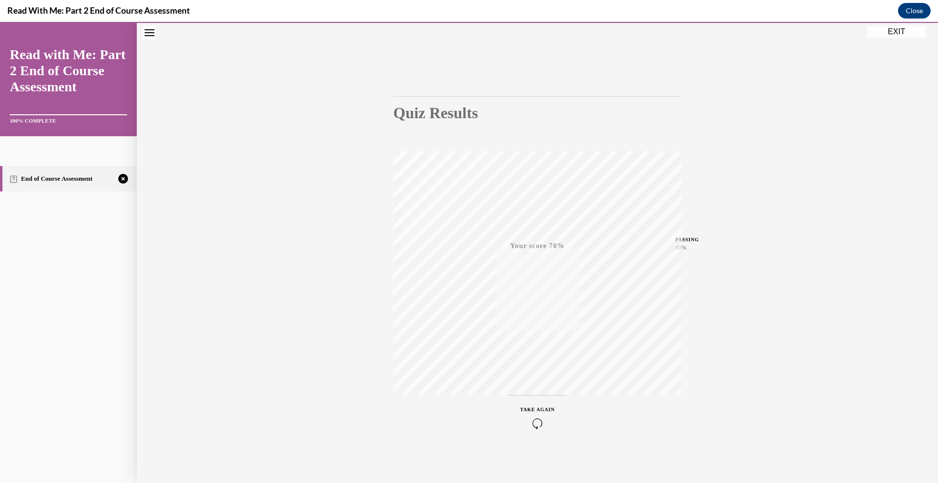
click at [532, 421] on icon "button" at bounding box center [537, 423] width 35 height 11
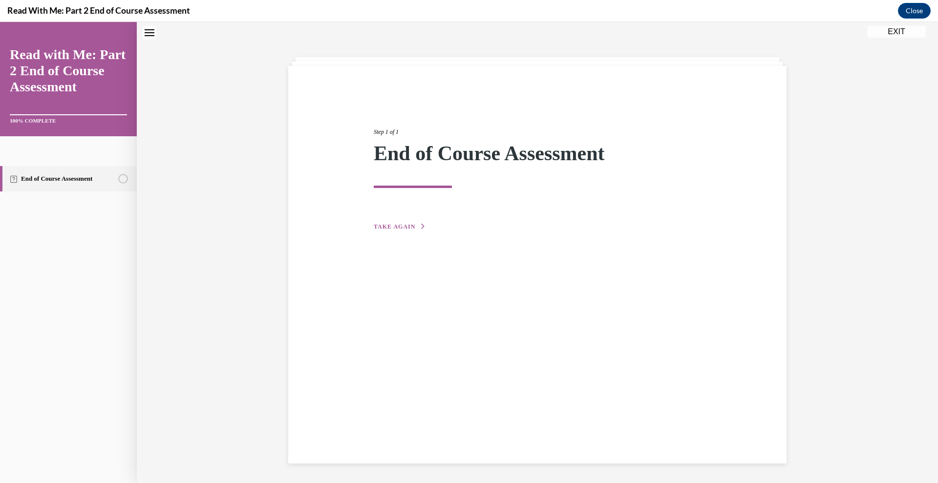
scroll to position [31, 0]
click at [402, 225] on span "TAKE AGAIN" at bounding box center [395, 226] width 42 height 7
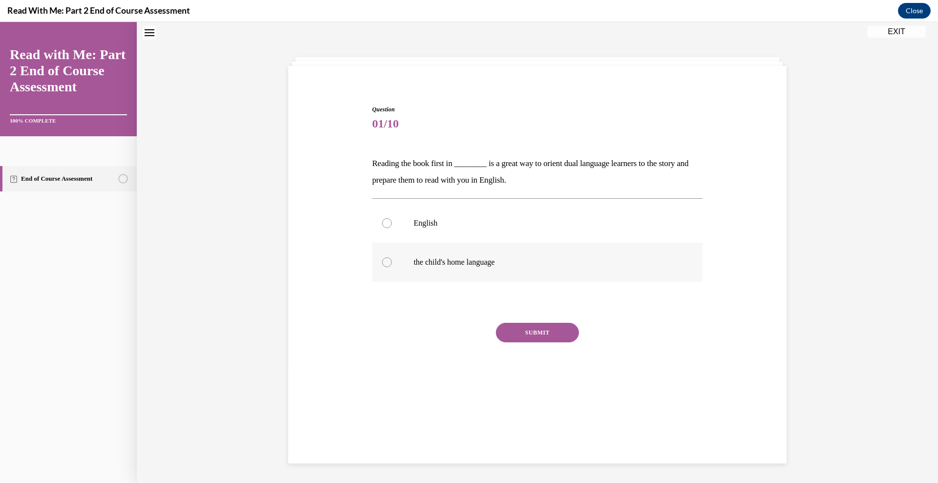
click at [377, 259] on label "the child's home language" at bounding box center [537, 262] width 331 height 39
click at [382, 259] on input "the child's home language" at bounding box center [387, 262] width 10 height 10
radio input "true"
click at [511, 325] on button "SUBMIT" at bounding box center [537, 333] width 83 height 20
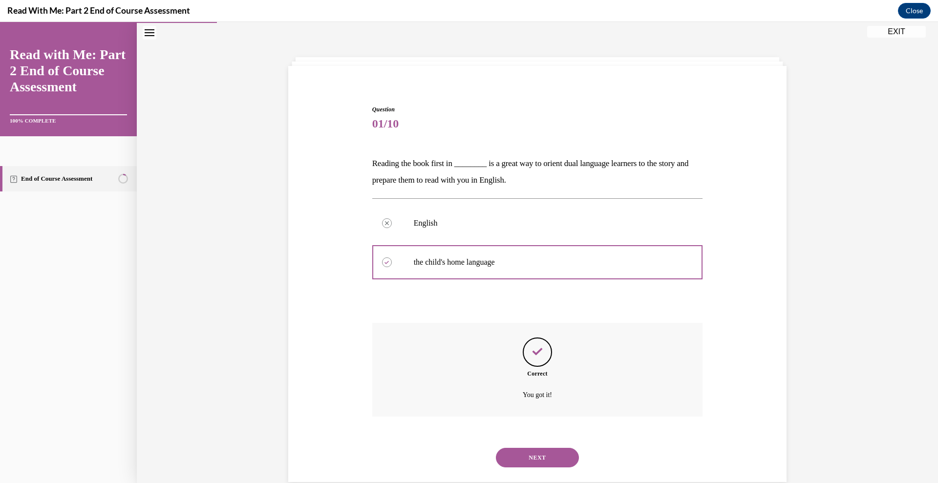
scroll to position [49, 0]
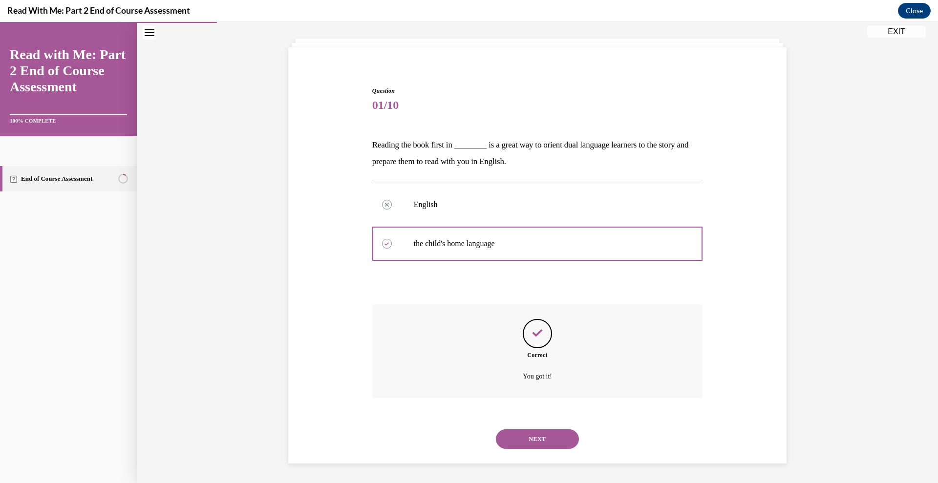
click at [516, 436] on button "NEXT" at bounding box center [537, 439] width 83 height 20
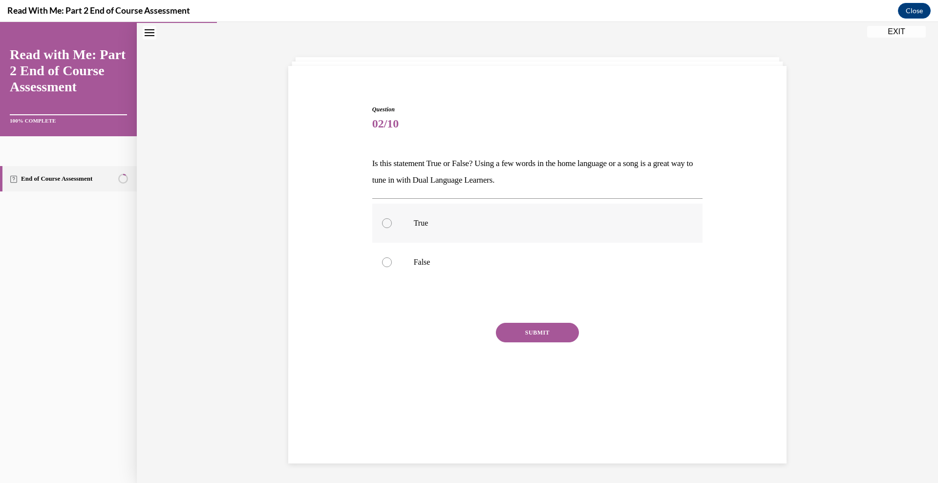
click at [423, 218] on p "True" at bounding box center [546, 223] width 265 height 10
click at [392, 218] on input "True" at bounding box center [387, 223] width 10 height 10
radio input "true"
click at [532, 334] on button "SUBMIT" at bounding box center [537, 333] width 83 height 20
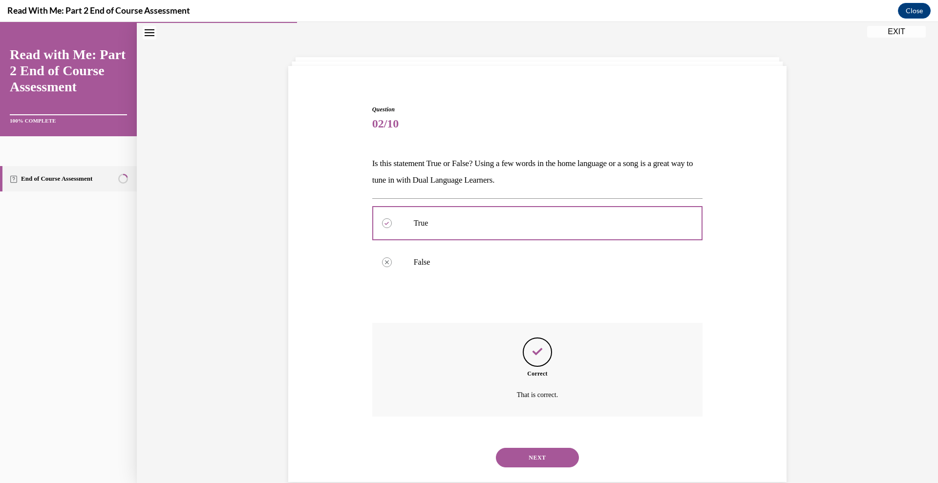
scroll to position [49, 0]
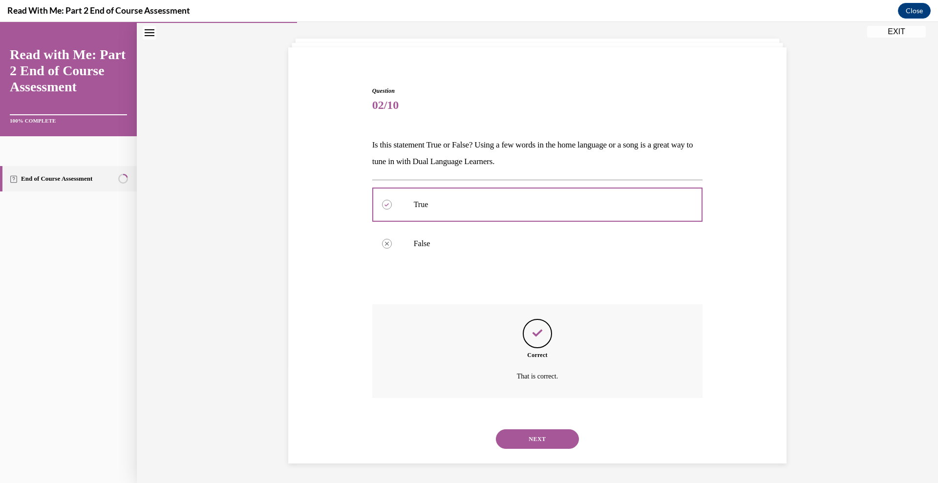
click at [527, 439] on button "NEXT" at bounding box center [537, 439] width 83 height 20
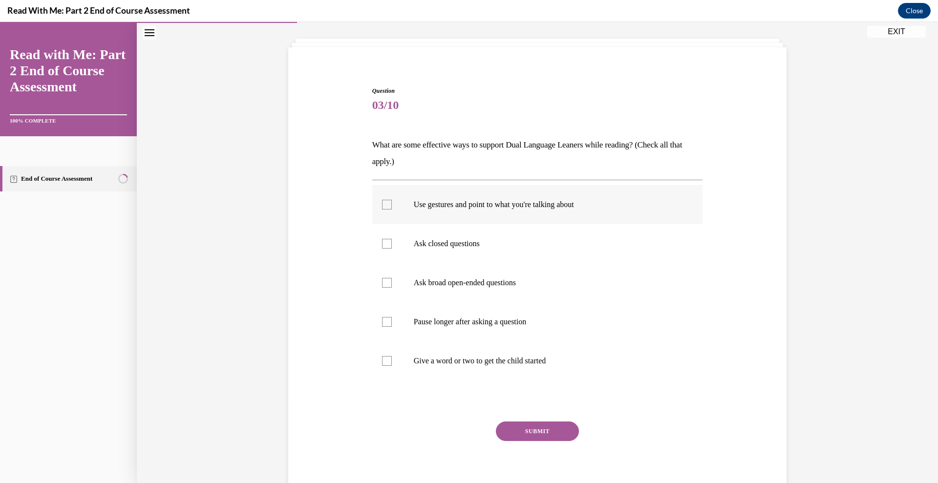
click at [510, 212] on label "Use gestures and point to what you're talking about" at bounding box center [537, 204] width 331 height 39
click at [392, 210] on input "Use gestures and point to what you're talking about" at bounding box center [387, 205] width 10 height 10
checkbox input "true"
click at [460, 320] on p "Pause longer after asking a question" at bounding box center [546, 322] width 265 height 10
click at [392, 320] on input "Pause longer after asking a question" at bounding box center [387, 322] width 10 height 10
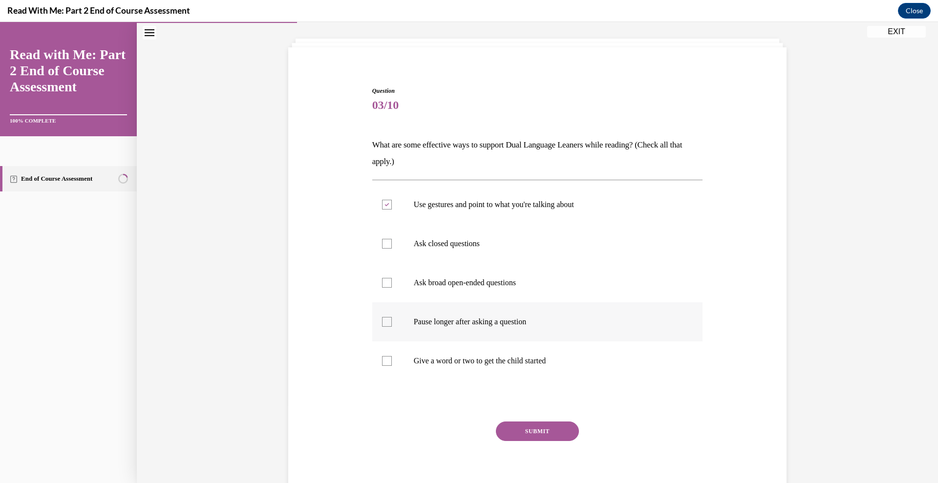
checkbox input "true"
click at [436, 360] on p "Give a word or two to get the child started" at bounding box center [546, 361] width 265 height 10
click at [392, 360] on input "Give a word or two to get the child started" at bounding box center [387, 361] width 10 height 10
checkbox input "true"
click at [441, 287] on p "Ask broad open-ended questions" at bounding box center [546, 283] width 265 height 10
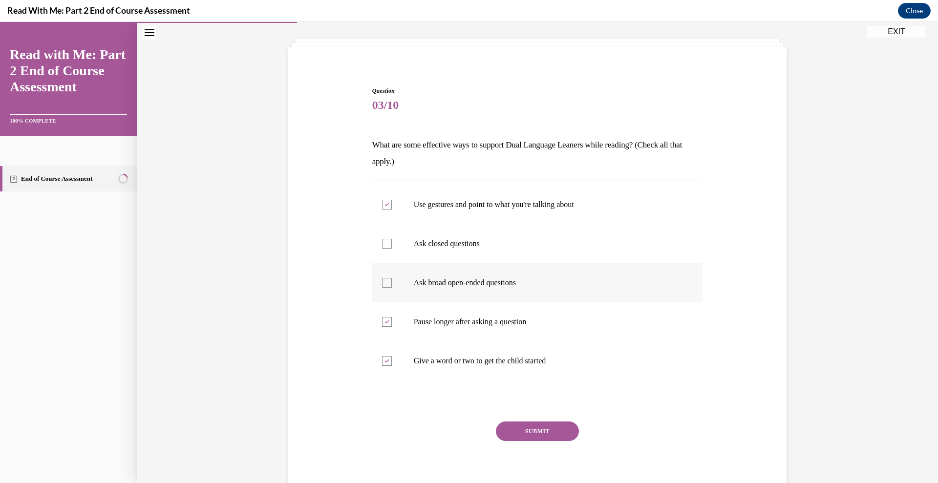
click at [392, 287] on input "Ask broad open-ended questions" at bounding box center [387, 283] width 10 height 10
checkbox input "true"
click at [516, 432] on button "SUBMIT" at bounding box center [537, 432] width 83 height 20
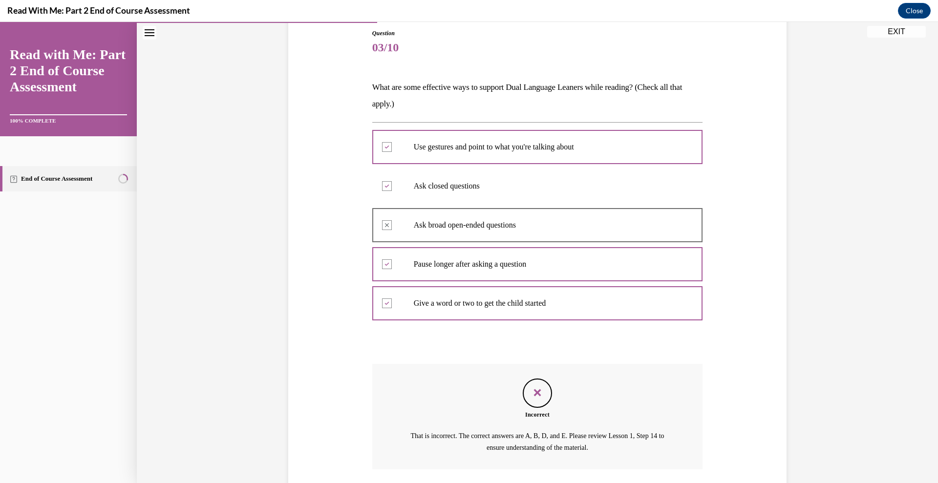
scroll to position [178, 0]
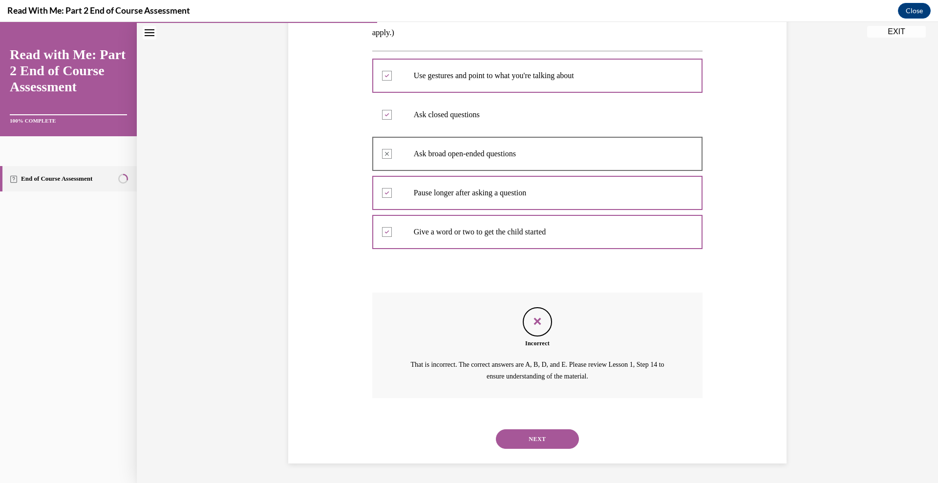
click at [534, 444] on button "NEXT" at bounding box center [537, 439] width 83 height 20
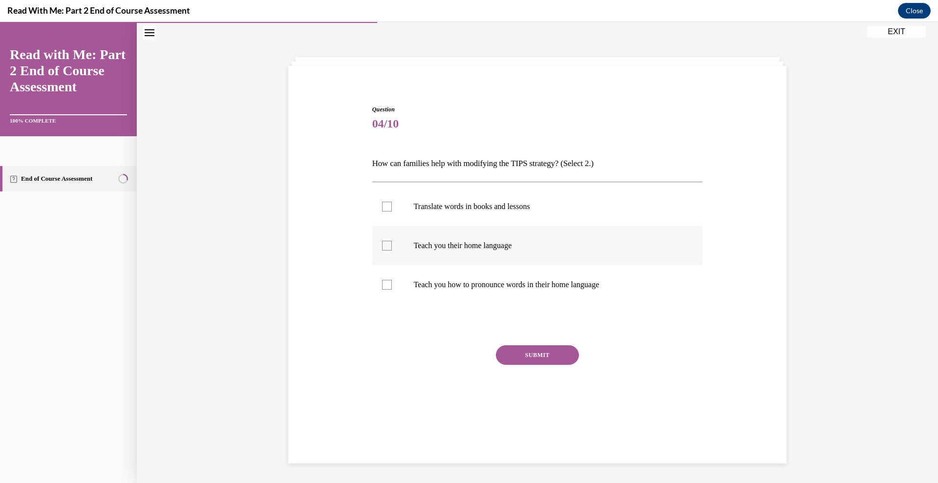
click at [471, 241] on p "Teach you their home language" at bounding box center [546, 246] width 265 height 10
click at [392, 241] on input "Teach you their home language" at bounding box center [387, 246] width 10 height 10
checkbox input "true"
click at [532, 351] on button "SUBMIT" at bounding box center [537, 355] width 83 height 20
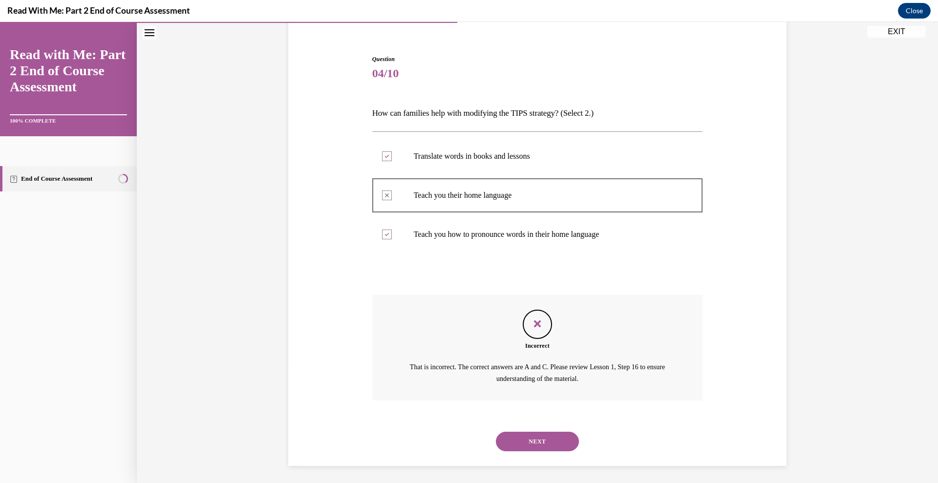
scroll to position [84, 0]
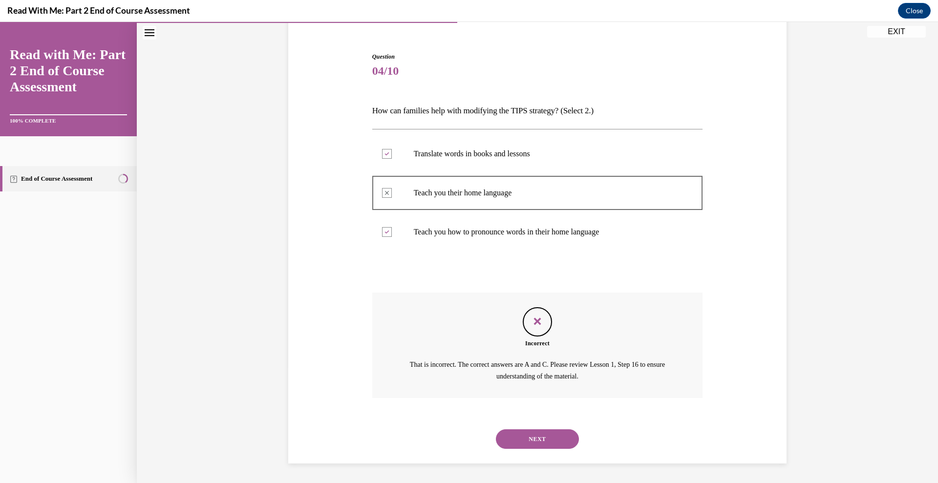
click at [533, 436] on button "NEXT" at bounding box center [537, 439] width 83 height 20
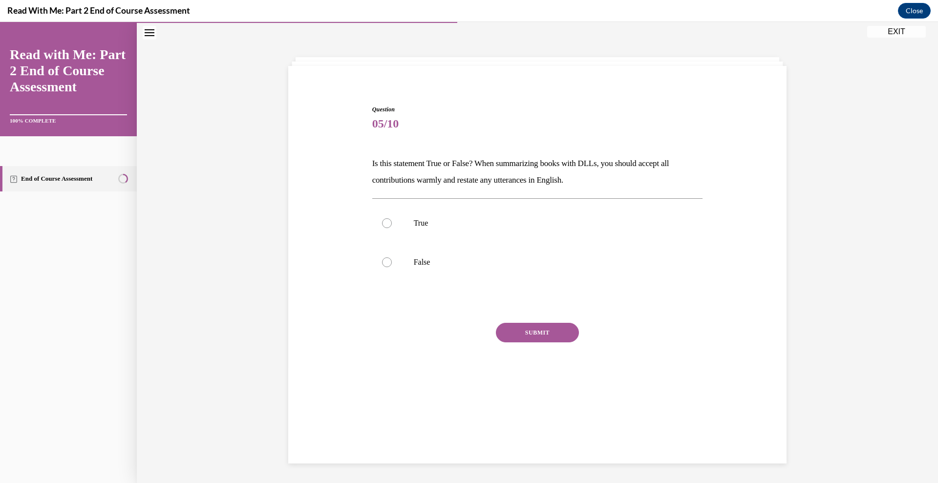
scroll to position [31, 0]
click at [435, 220] on p "True" at bounding box center [546, 223] width 265 height 10
click at [392, 220] on input "True" at bounding box center [387, 223] width 10 height 10
radio input "true"
click at [525, 335] on button "SUBMIT" at bounding box center [537, 333] width 83 height 20
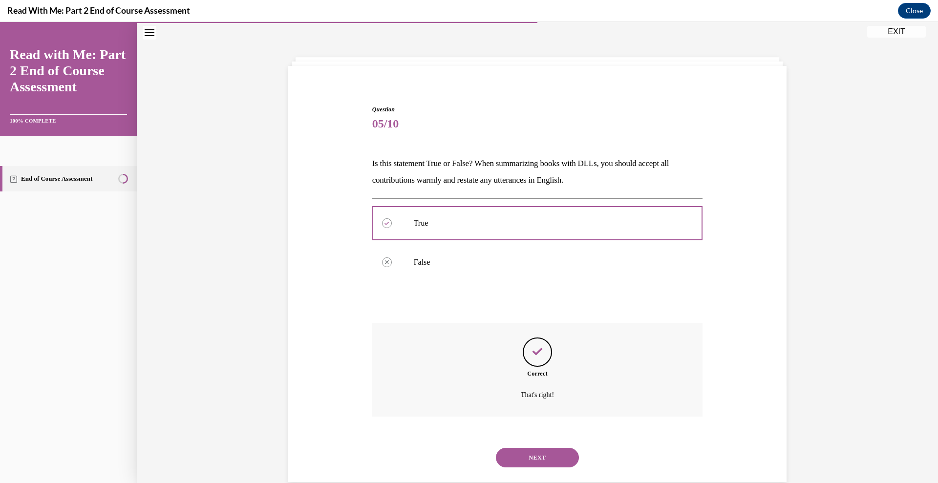
scroll to position [49, 0]
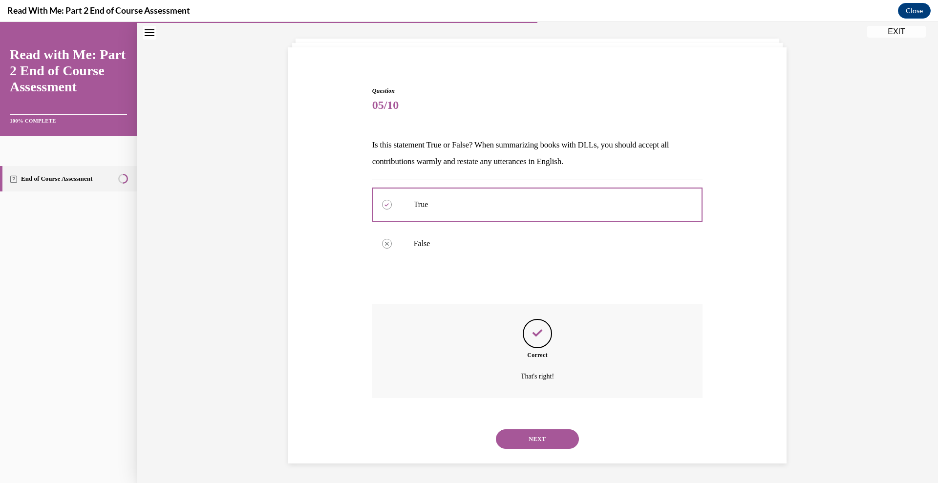
click at [508, 447] on button "NEXT" at bounding box center [537, 439] width 83 height 20
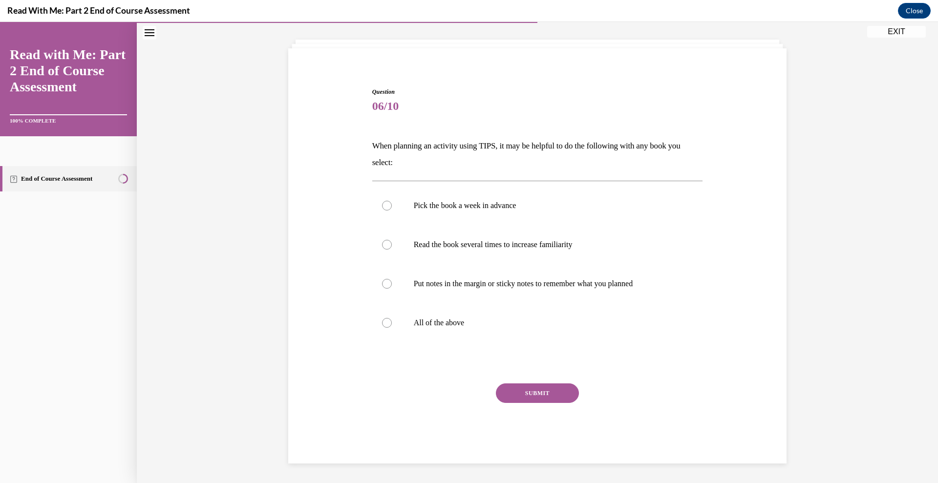
scroll to position [48, 0]
click at [445, 321] on p "All of the above" at bounding box center [546, 323] width 265 height 10
click at [392, 321] on input "All of the above" at bounding box center [387, 323] width 10 height 10
radio input "true"
click at [514, 389] on button "SUBMIT" at bounding box center [537, 394] width 83 height 20
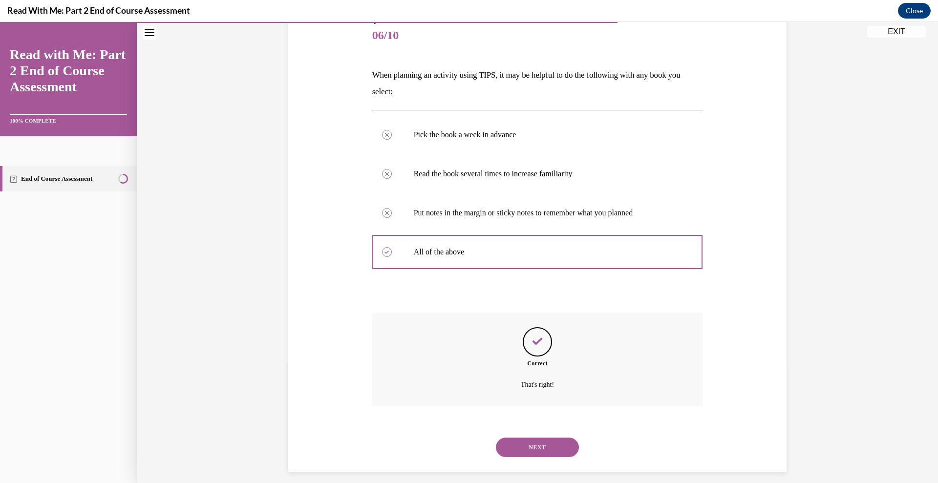
scroll to position [128, 0]
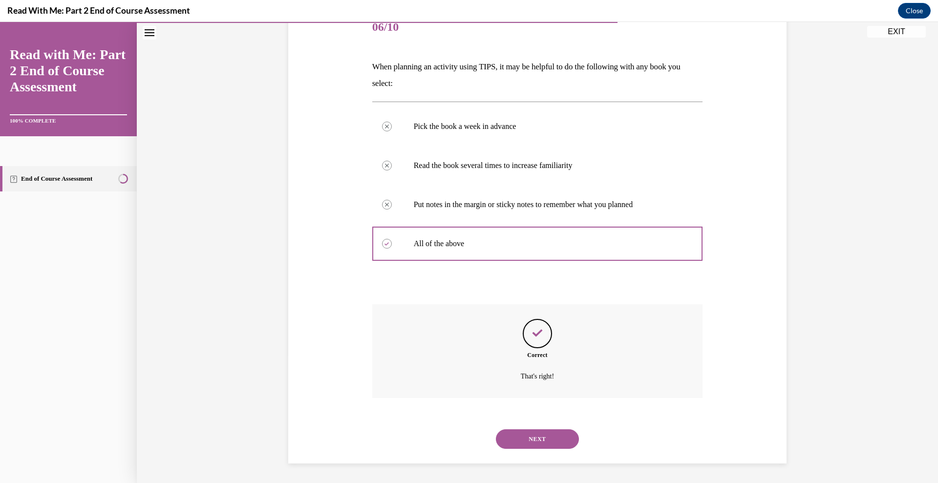
click at [531, 434] on button "NEXT" at bounding box center [537, 439] width 83 height 20
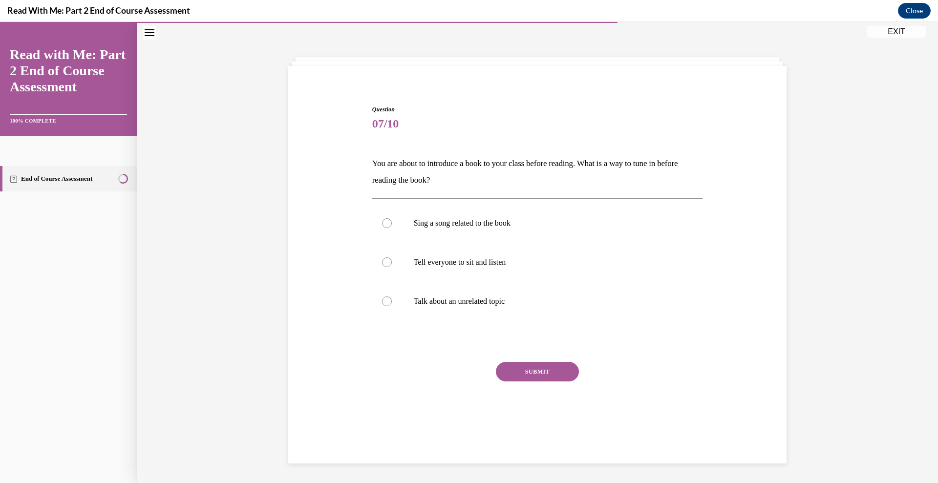
scroll to position [31, 0]
click at [507, 222] on p "Sing a song related to the book" at bounding box center [546, 223] width 265 height 10
click at [392, 222] on input "Sing a song related to the book" at bounding box center [387, 223] width 10 height 10
radio input "true"
click at [545, 362] on button "SUBMIT" at bounding box center [537, 372] width 83 height 20
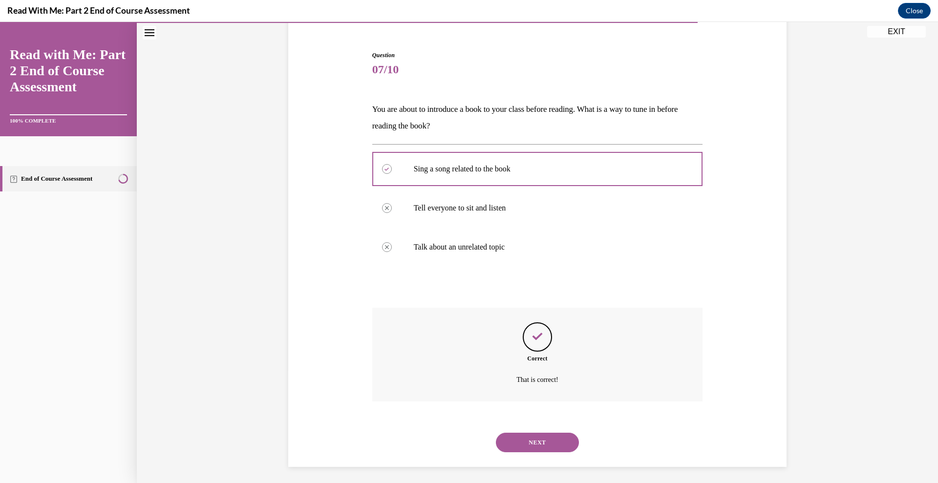
scroll to position [88, 0]
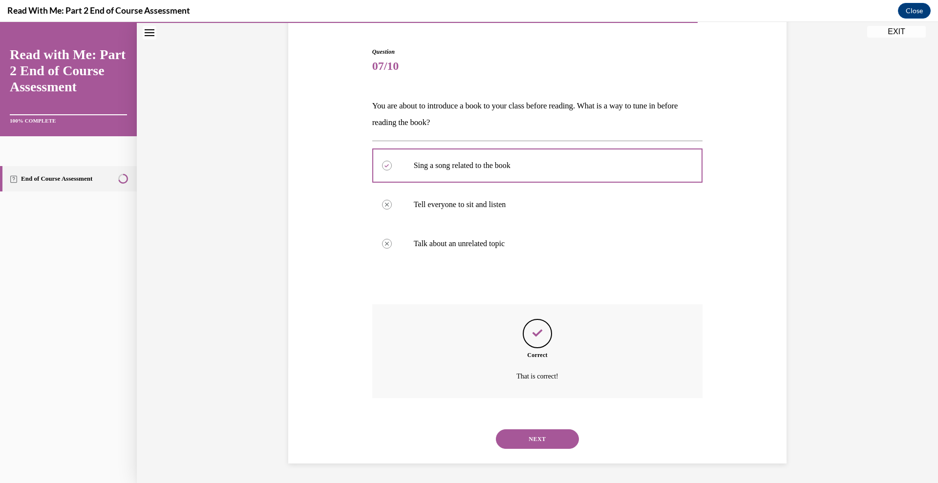
click at [535, 441] on button "NEXT" at bounding box center [537, 439] width 83 height 20
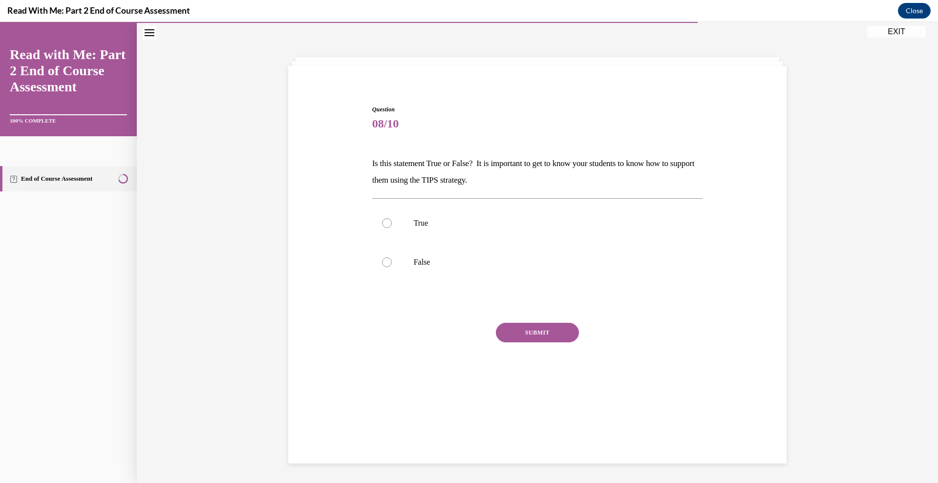
scroll to position [31, 0]
click at [501, 215] on label "True" at bounding box center [537, 223] width 331 height 39
click at [392, 218] on input "True" at bounding box center [387, 223] width 10 height 10
radio input "true"
click at [533, 334] on button "SUBMIT" at bounding box center [537, 333] width 83 height 20
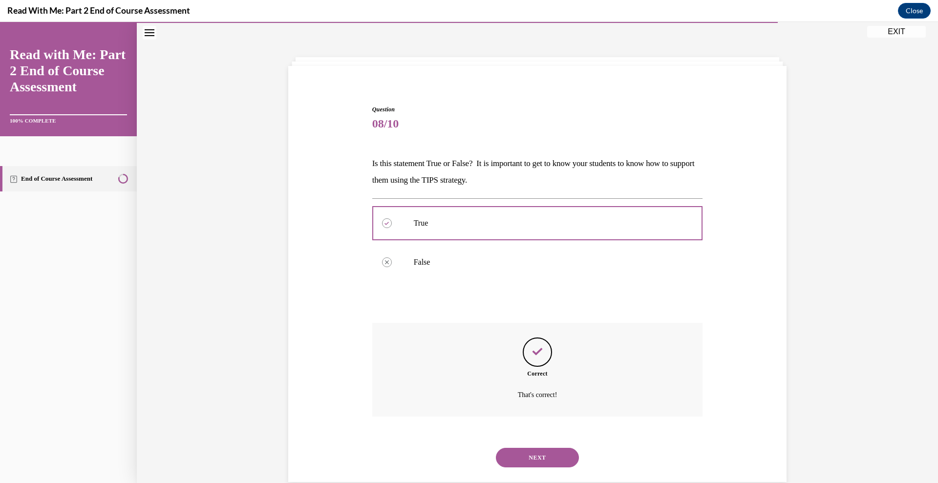
scroll to position [49, 0]
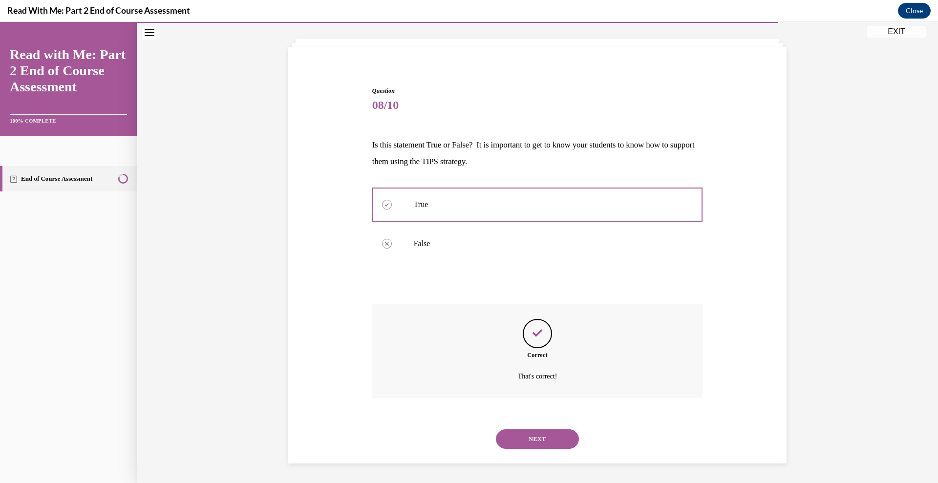
click at [514, 448] on button "NEXT" at bounding box center [537, 439] width 83 height 20
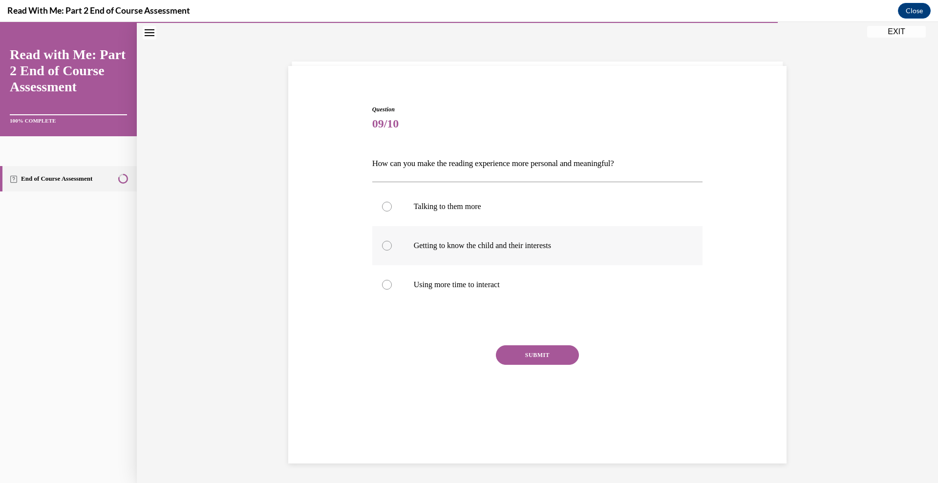
click at [526, 249] on p "Getting to know the child and their interests" at bounding box center [546, 246] width 265 height 10
click at [392, 249] on input "Getting to know the child and their interests" at bounding box center [387, 246] width 10 height 10
radio input "true"
click at [508, 349] on button "SUBMIT" at bounding box center [537, 355] width 83 height 20
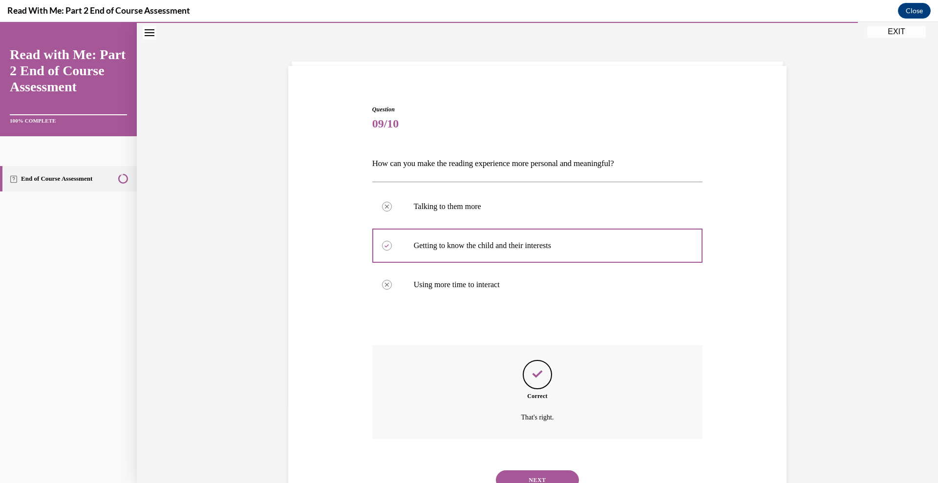
scroll to position [72, 0]
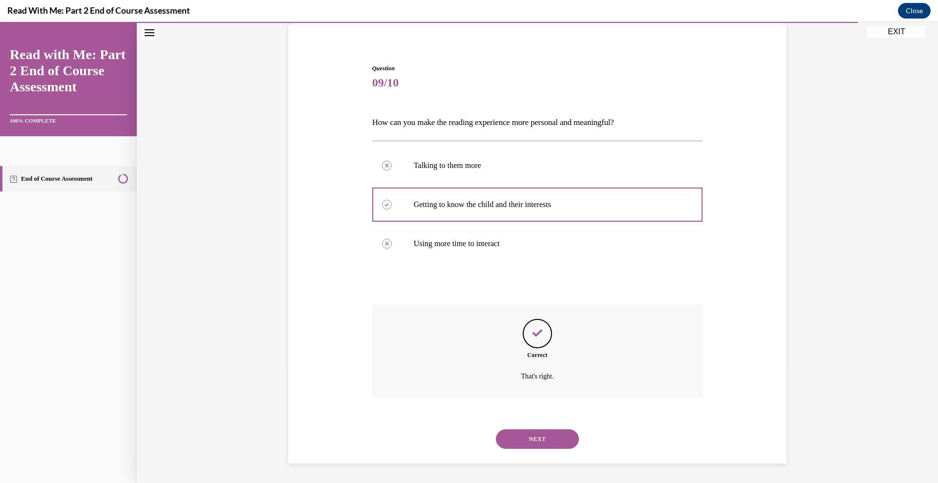
click at [527, 437] on button "NEXT" at bounding box center [537, 439] width 83 height 20
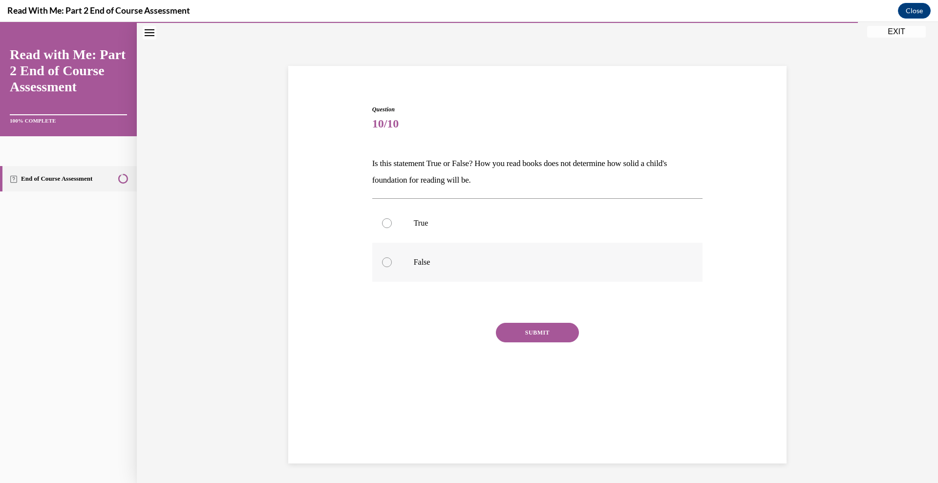
click at [497, 257] on p "False" at bounding box center [546, 262] width 265 height 10
click at [392, 257] on input "False" at bounding box center [387, 262] width 10 height 10
radio input "true"
click at [542, 335] on button "SUBMIT" at bounding box center [537, 333] width 83 height 20
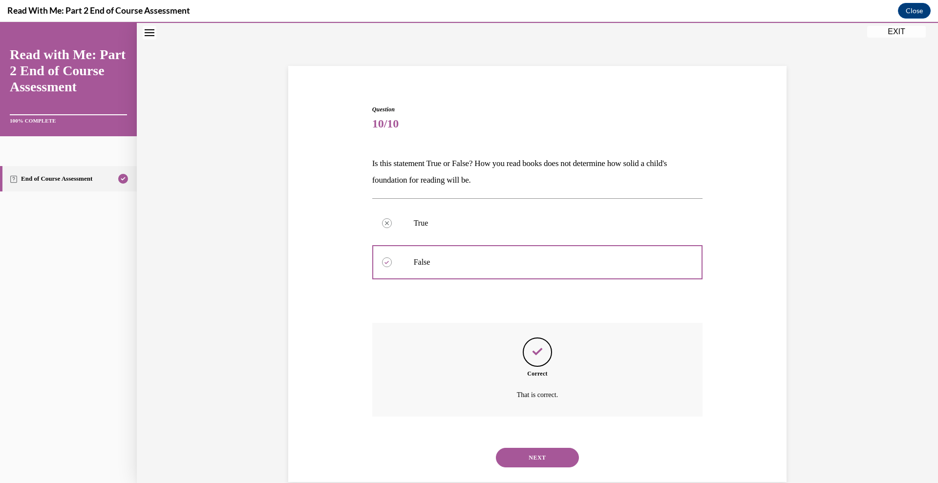
scroll to position [49, 0]
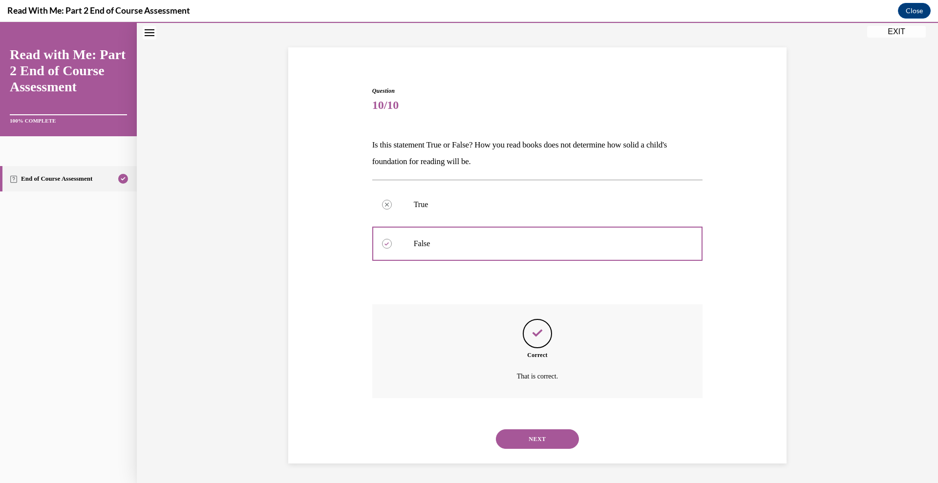
click at [526, 434] on button "NEXT" at bounding box center [537, 439] width 83 height 20
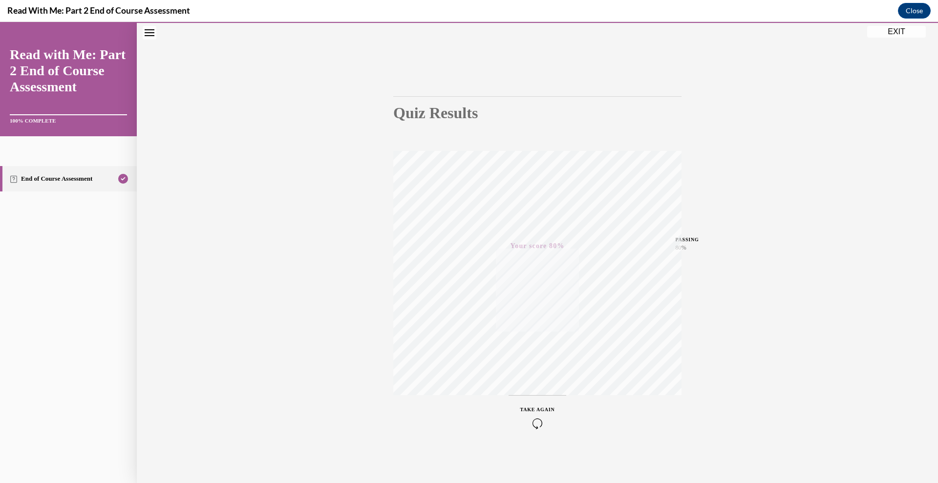
click at [895, 28] on button "EXIT" at bounding box center [896, 32] width 59 height 12
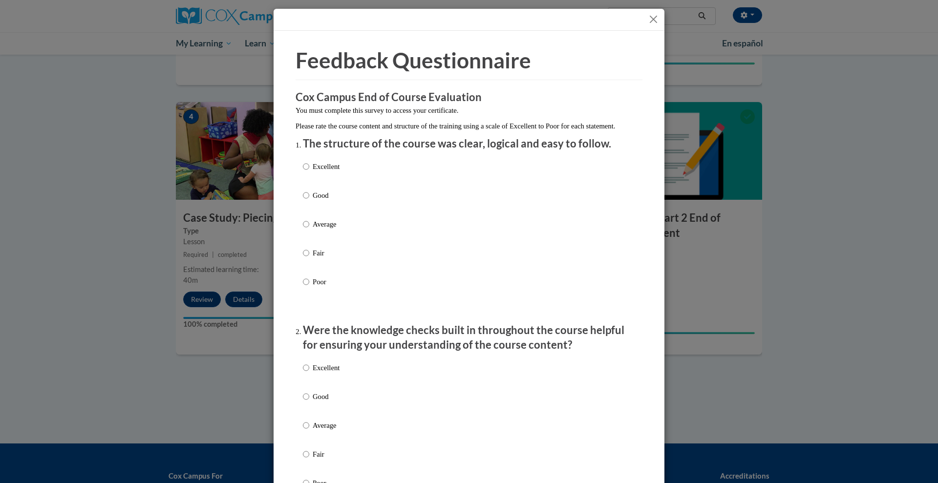
click at [325, 172] on p "Excellent" at bounding box center [326, 166] width 27 height 11
click at [309, 172] on input "Excellent" at bounding box center [306, 166] width 6 height 11
radio input "true"
click at [305, 382] on label "Excellent" at bounding box center [321, 375] width 37 height 26
click at [305, 373] on input "Excellent" at bounding box center [306, 367] width 6 height 11
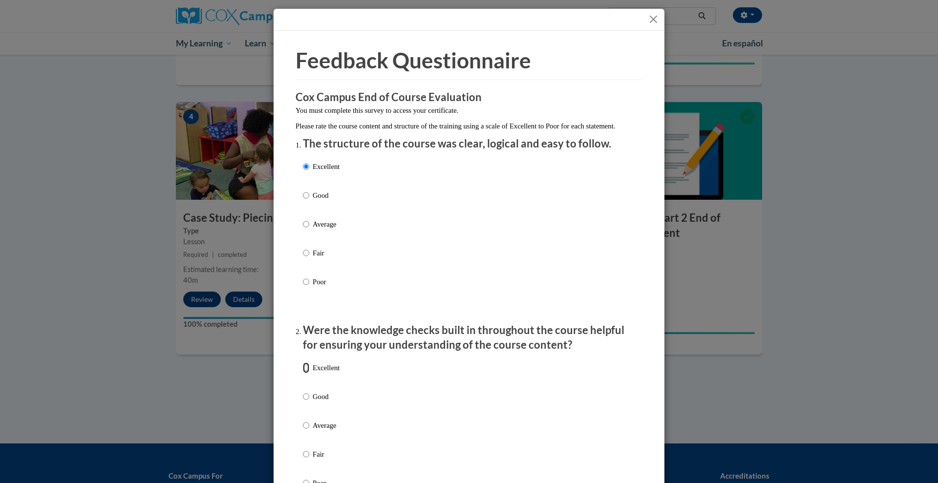
radio input "true"
click at [303, 391] on input "Good" at bounding box center [306, 396] width 6 height 11
radio input "true"
click at [303, 420] on input "Average" at bounding box center [306, 425] width 6 height 11
radio input "true"
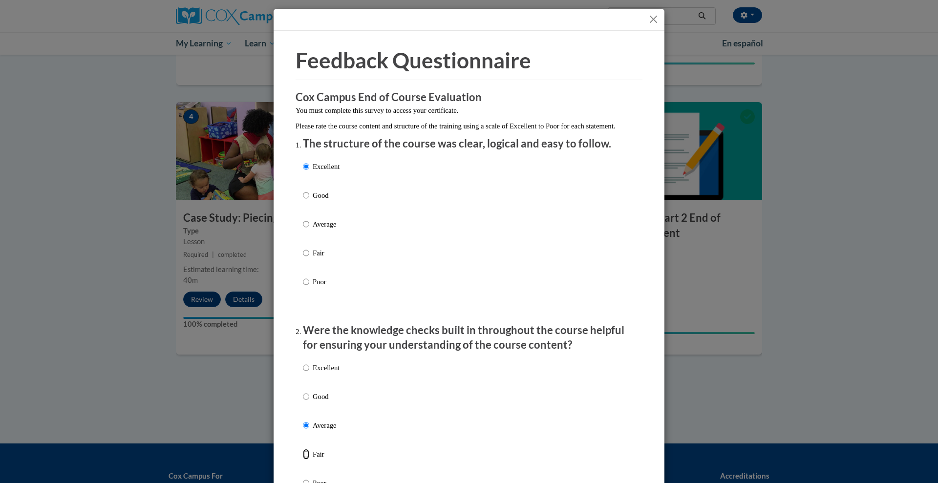
click at [303, 449] on input "Fair" at bounding box center [306, 454] width 6 height 11
radio input "true"
click at [303, 478] on input "Poor" at bounding box center [306, 483] width 6 height 11
radio input "true"
click at [303, 362] on input "Excellent" at bounding box center [306, 367] width 6 height 11
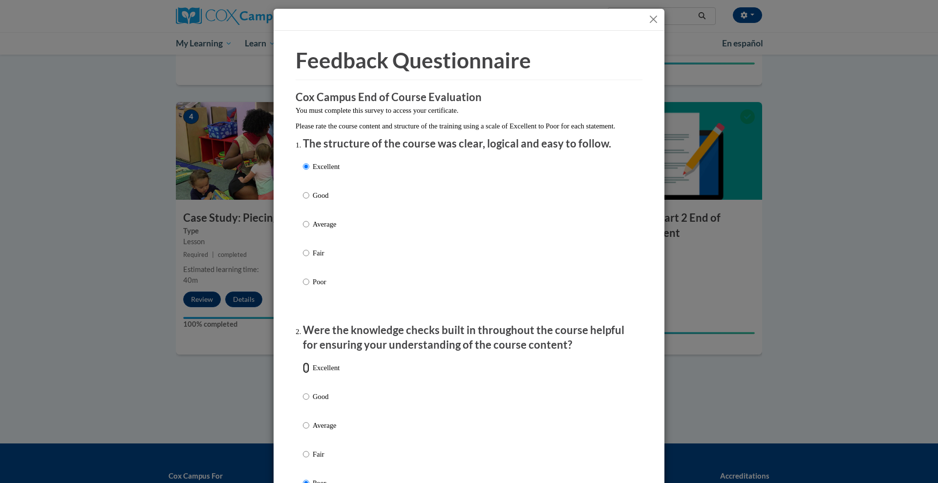
radio input "true"
click at [303, 391] on input "Good" at bounding box center [306, 396] width 6 height 11
radio input "true"
click at [303, 420] on input "Average" at bounding box center [306, 425] width 6 height 11
radio input "true"
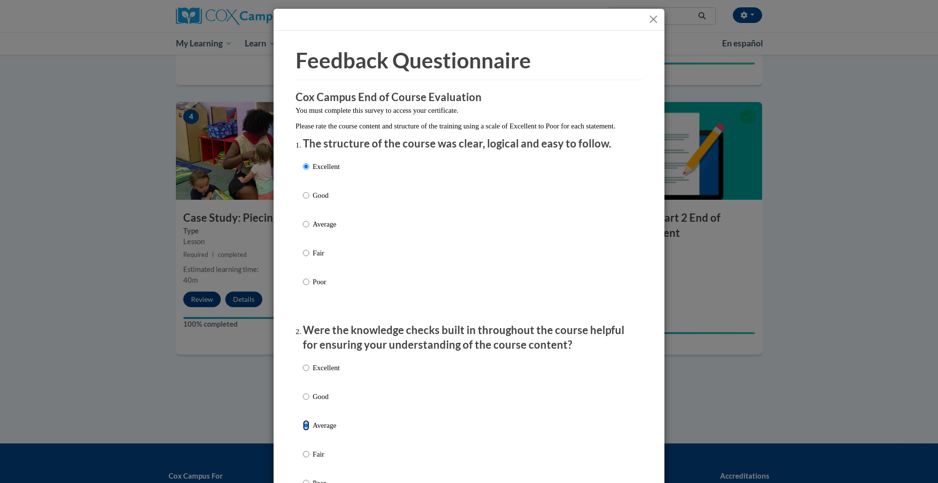
scroll to position [252, 0]
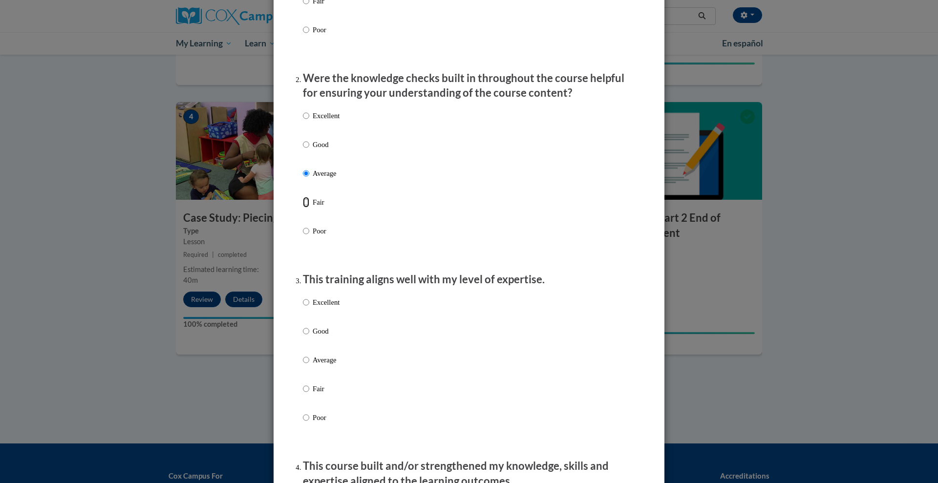
click at [303, 197] on input "Fair" at bounding box center [306, 202] width 6 height 11
radio input "true"
click at [303, 226] on input "Poor" at bounding box center [306, 231] width 6 height 11
radio input "true"
click at [303, 110] on input "Excellent" at bounding box center [306, 115] width 6 height 11
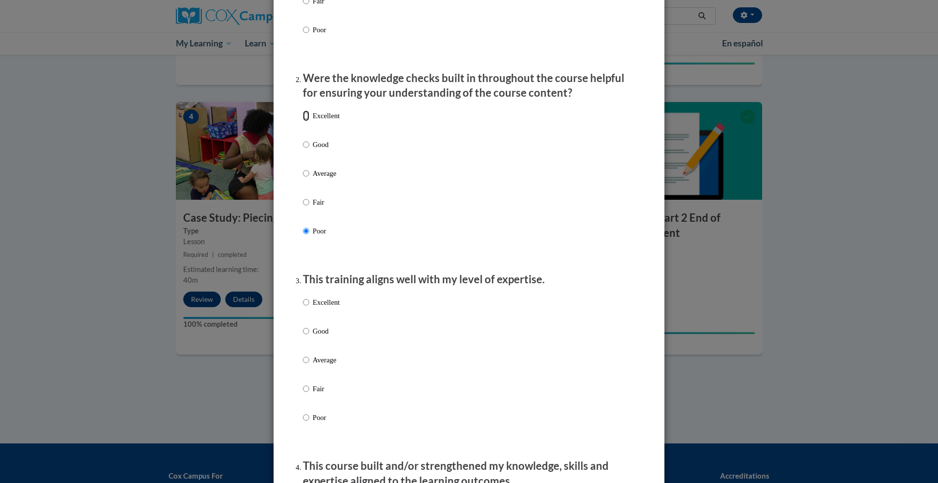
radio input "true"
click at [303, 139] on input "Good" at bounding box center [306, 144] width 6 height 11
radio input "true"
click at [303, 168] on input "Average" at bounding box center [306, 173] width 6 height 11
radio input "true"
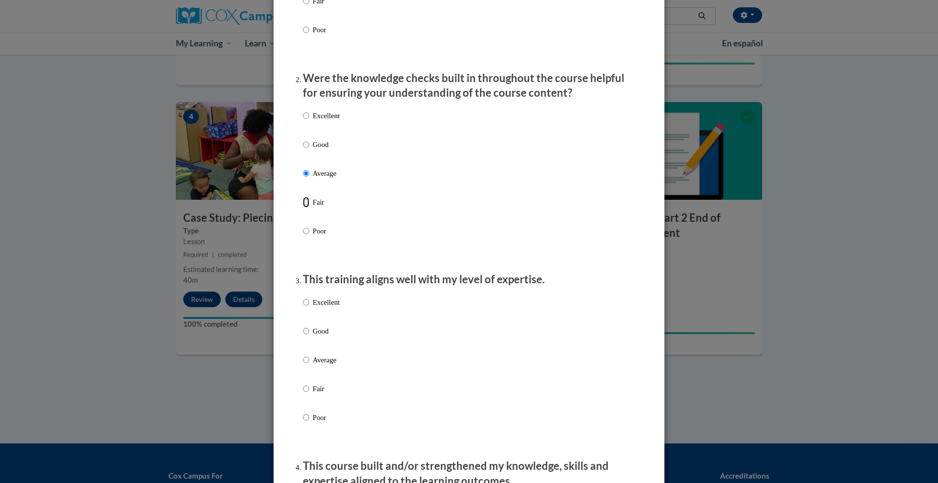
click at [303, 197] on input "Fair" at bounding box center [306, 202] width 6 height 11
radio input "true"
click at [303, 226] on input "Poor" at bounding box center [306, 231] width 6 height 11
radio input "true"
click at [303, 110] on input "Excellent" at bounding box center [306, 115] width 6 height 11
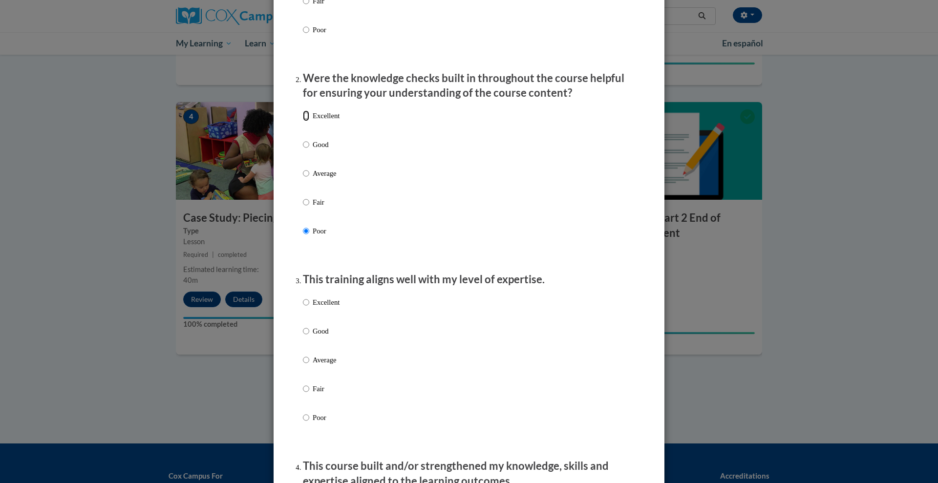
radio input "true"
click at [303, 139] on input "Good" at bounding box center [306, 144] width 6 height 11
radio input "true"
click at [303, 168] on input "Average" at bounding box center [306, 173] width 6 height 11
radio input "true"
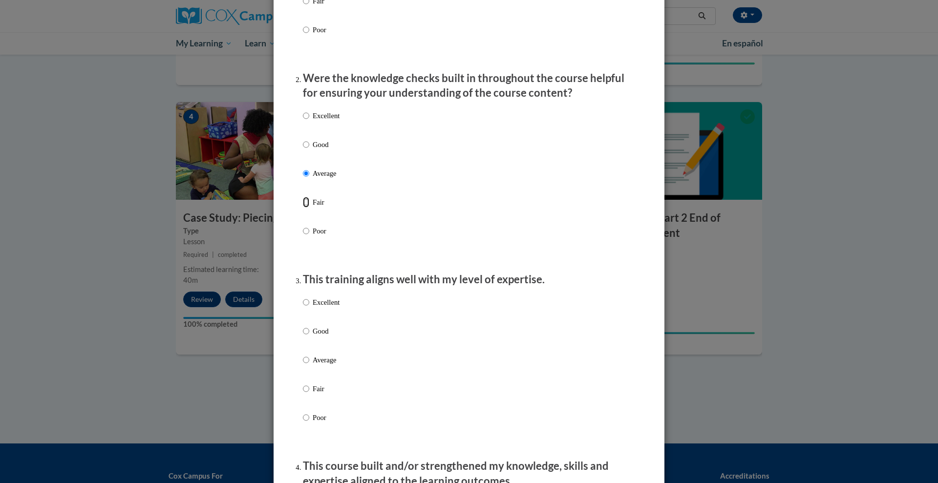
click at [303, 197] on input "Fair" at bounding box center [306, 202] width 6 height 11
radio input "true"
click at [303, 226] on input "Poor" at bounding box center [306, 231] width 6 height 11
radio input "true"
click at [303, 110] on input "Excellent" at bounding box center [306, 115] width 6 height 11
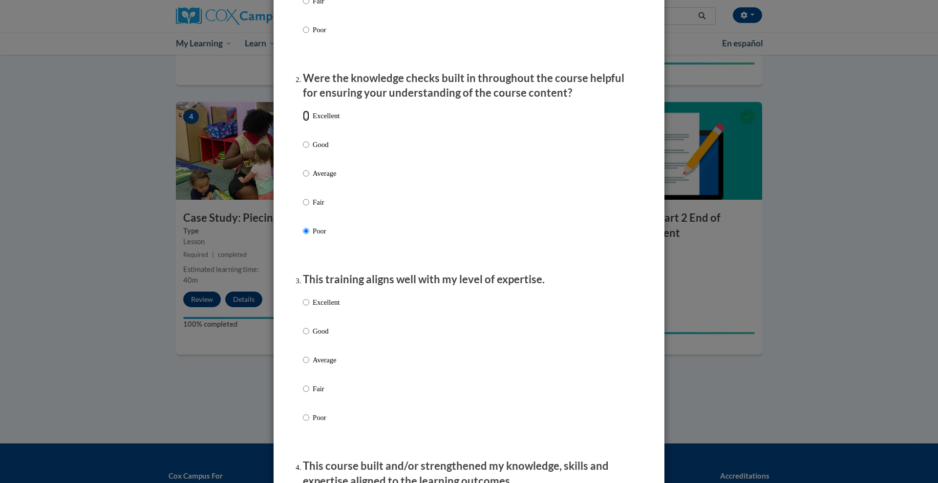
radio input "true"
click at [340, 127] on div "Excellent Good Average Fair Poor" at bounding box center [469, 185] width 332 height 159
click at [309, 305] on div "Excellent Good Average Fair Poor" at bounding box center [321, 367] width 37 height 151
drag, startPoint x: 543, startPoint y: 302, endPoint x: 581, endPoint y: 303, distance: 37.6
click at [581, 303] on div "Excellent Good Average Fair Poor" at bounding box center [469, 371] width 332 height 159
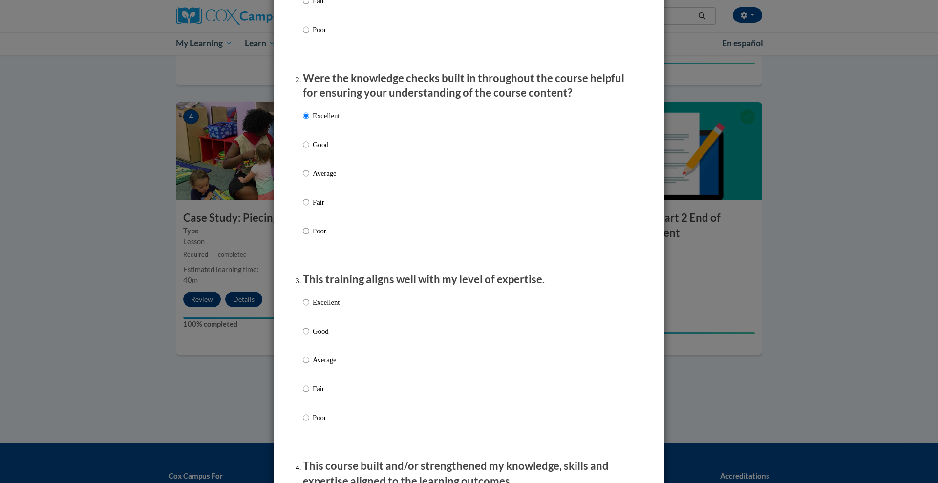
click at [581, 303] on div "Excellent Good Average Fair Poor" at bounding box center [469, 371] width 332 height 159
click at [326, 308] on p "Excellent" at bounding box center [326, 302] width 27 height 11
click at [309, 308] on input "Excellent" at bounding box center [306, 302] width 6 height 11
radio input "true"
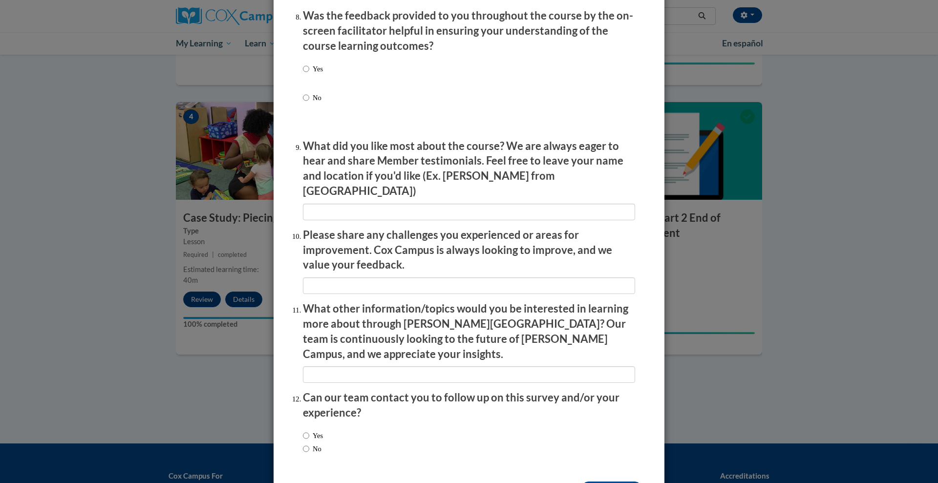
scroll to position [1547, 0]
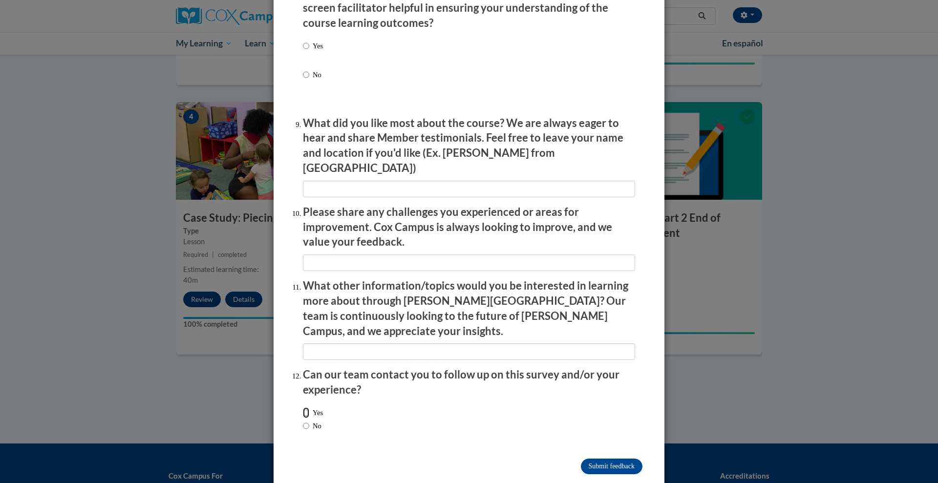
click at [303, 407] on input "Yes" at bounding box center [306, 412] width 6 height 11
radio input "true"
click at [592, 459] on input "Submit feedback" at bounding box center [612, 467] width 62 height 16
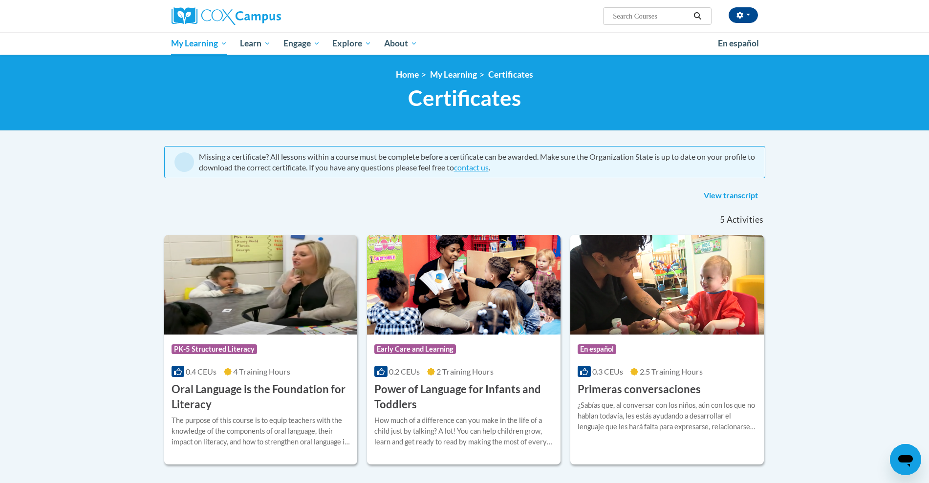
scroll to position [423, 0]
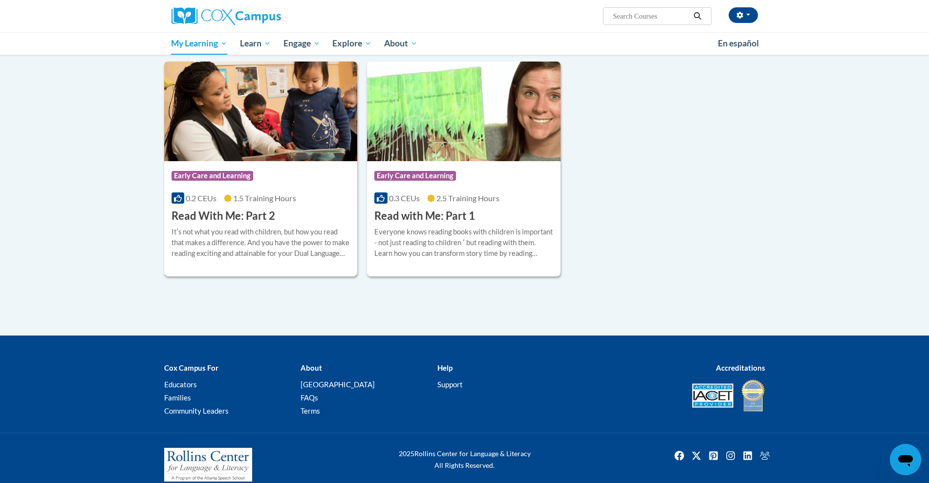
click at [246, 197] on span "1.5 Training Hours" at bounding box center [264, 197] width 63 height 9
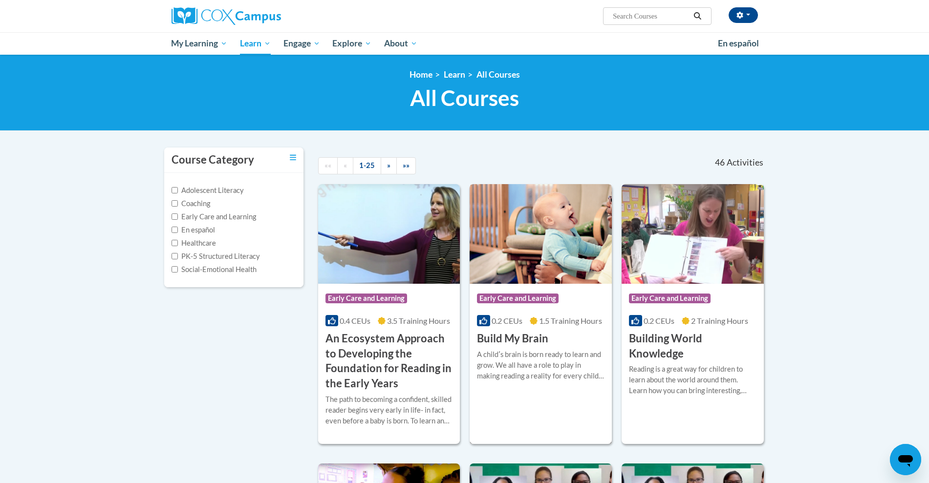
click at [563, 272] on img at bounding box center [540, 234] width 142 height 100
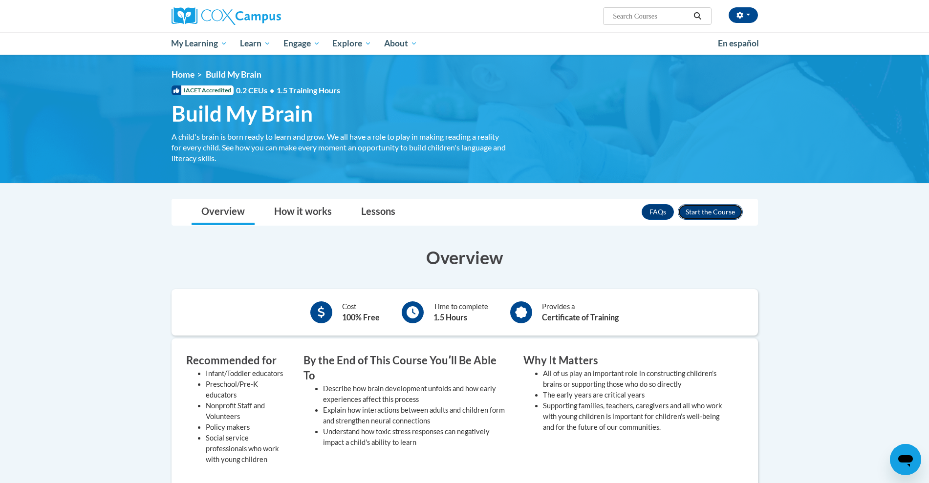
click at [692, 211] on button "Enroll" at bounding box center [710, 212] width 65 height 16
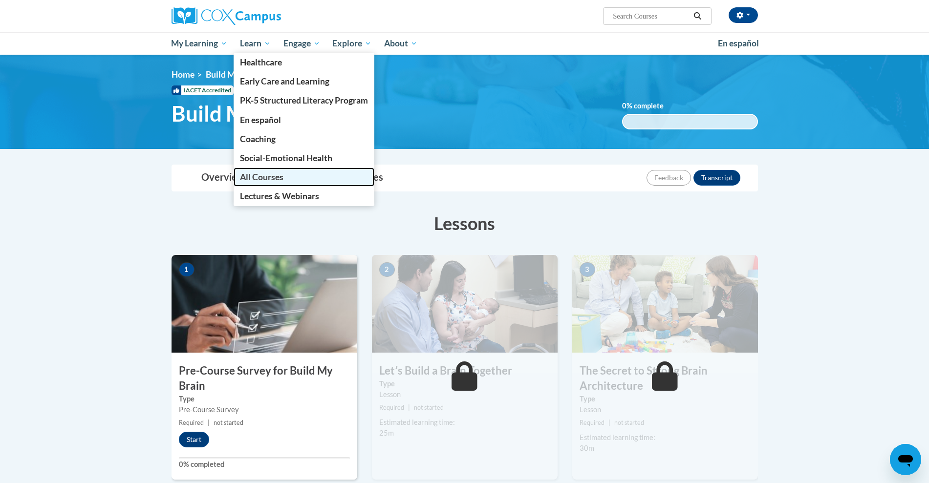
click at [267, 173] on span "All Courses" at bounding box center [261, 177] width 43 height 10
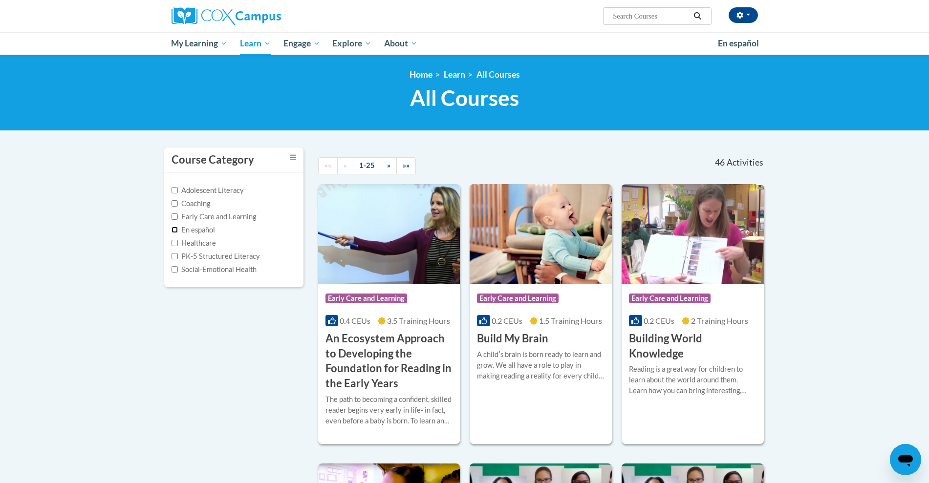
click at [171, 229] on input "En español" at bounding box center [174, 230] width 6 height 6
checkbox input "true"
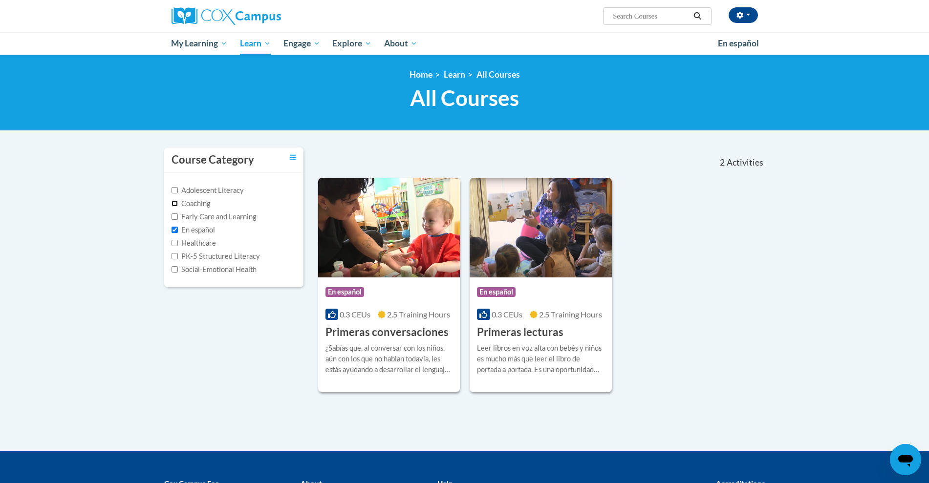
click at [174, 200] on input "Coaching" at bounding box center [174, 203] width 6 height 6
checkbox input "true"
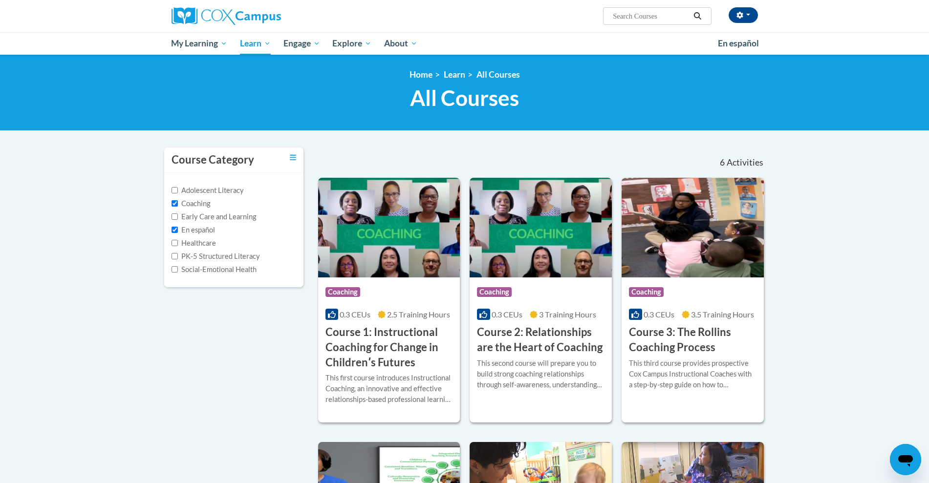
click at [240, 267] on label "Social-Emotional Health" at bounding box center [213, 269] width 85 height 11
click at [178, 267] on input "Social-Emotional Health" at bounding box center [174, 269] width 6 height 6
checkbox input "true"
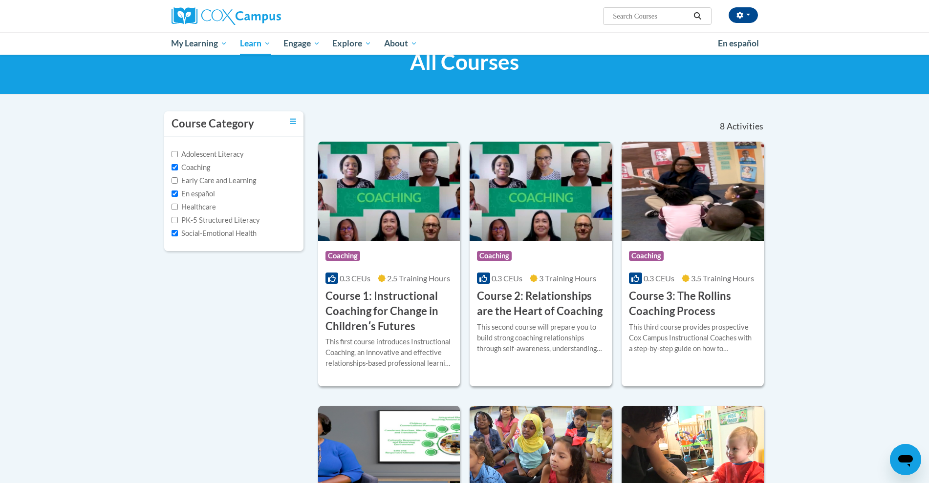
scroll to position [32, 0]
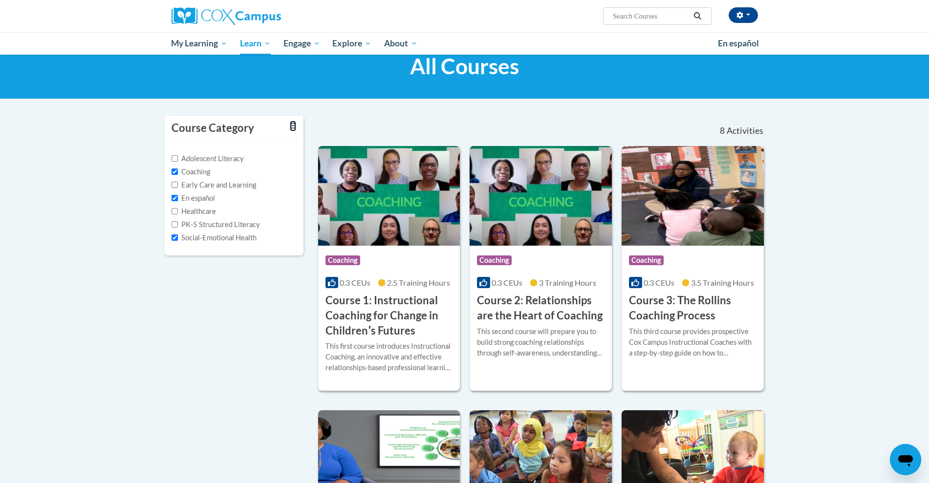
click at [293, 126] on icon "Toggle collapse" at bounding box center [293, 125] width 6 height 7
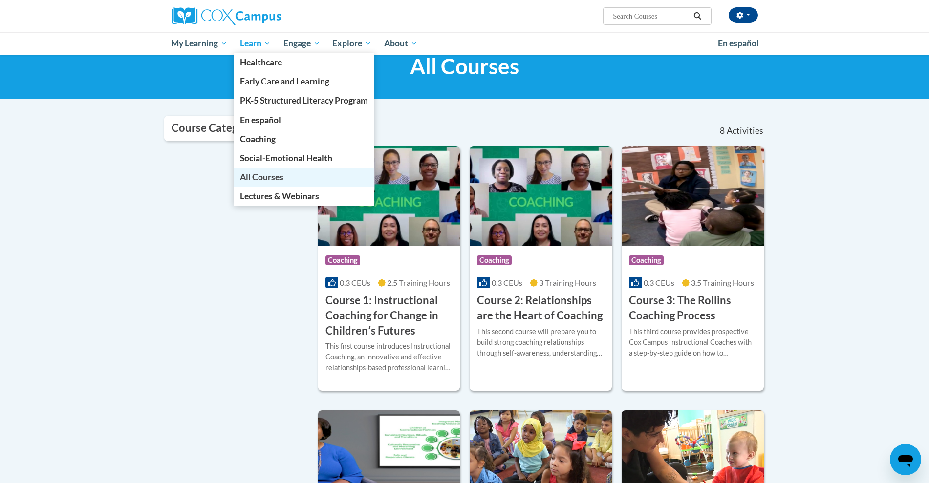
click at [269, 178] on span "All Courses" at bounding box center [261, 177] width 43 height 10
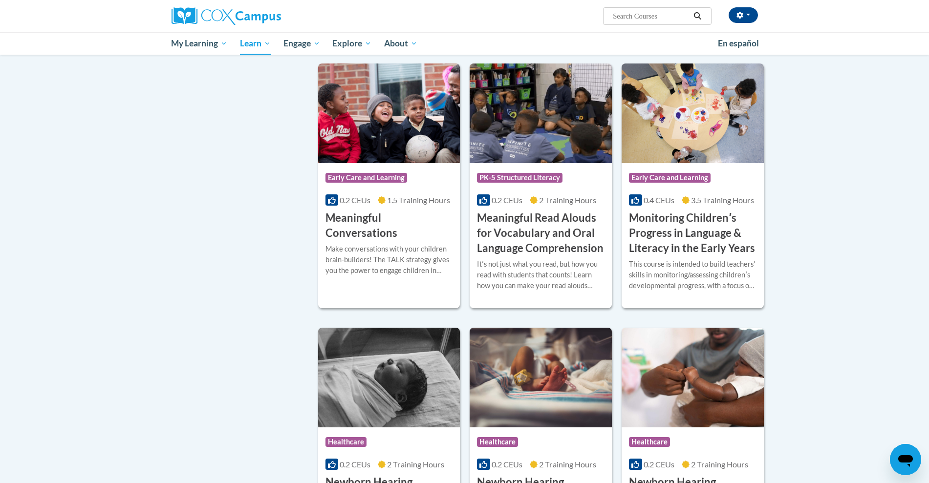
scroll to position [1421, 0]
